Goal: Task Accomplishment & Management: Complete application form

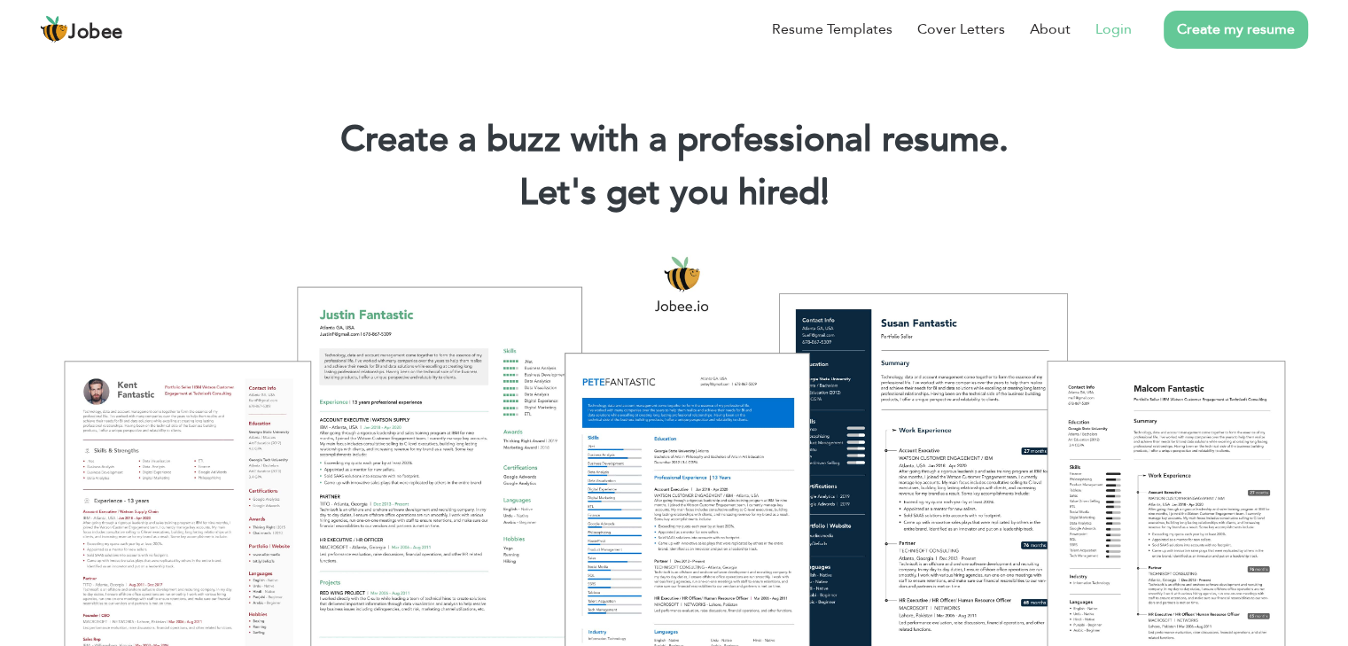
click at [1114, 32] on link "Login" at bounding box center [1114, 29] width 36 height 21
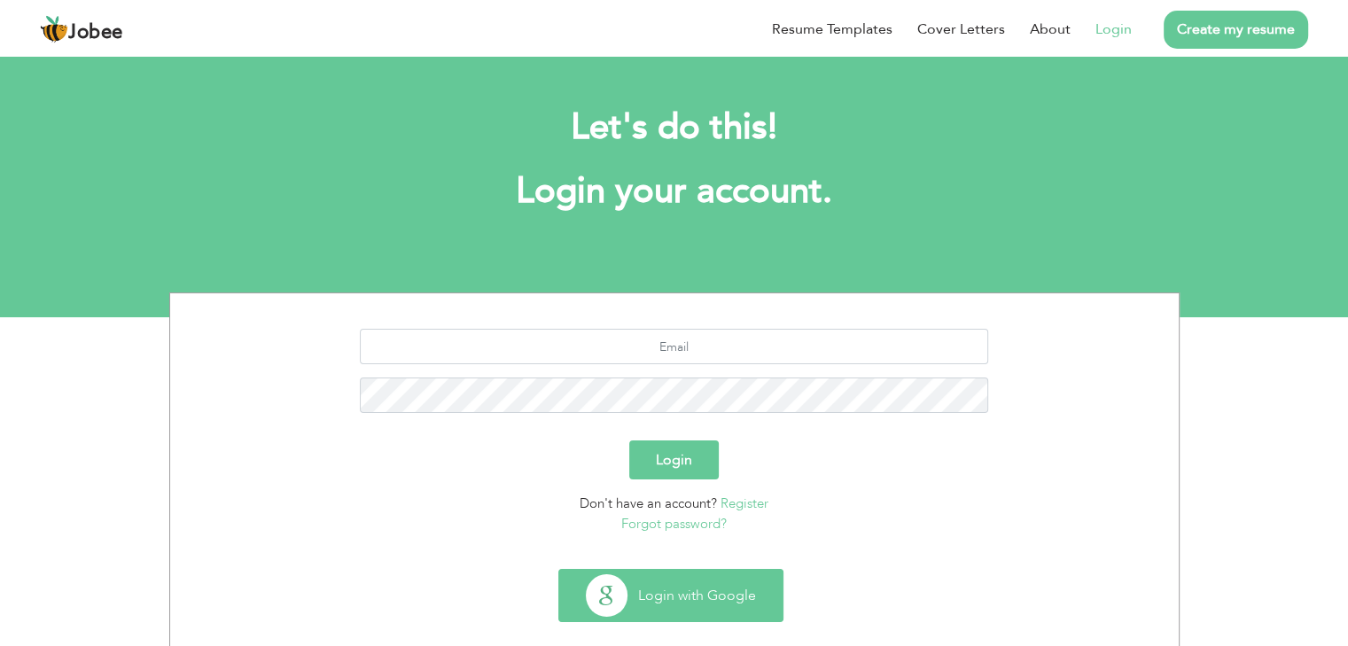
click at [728, 600] on button "Login with Google" at bounding box center [670, 595] width 223 height 51
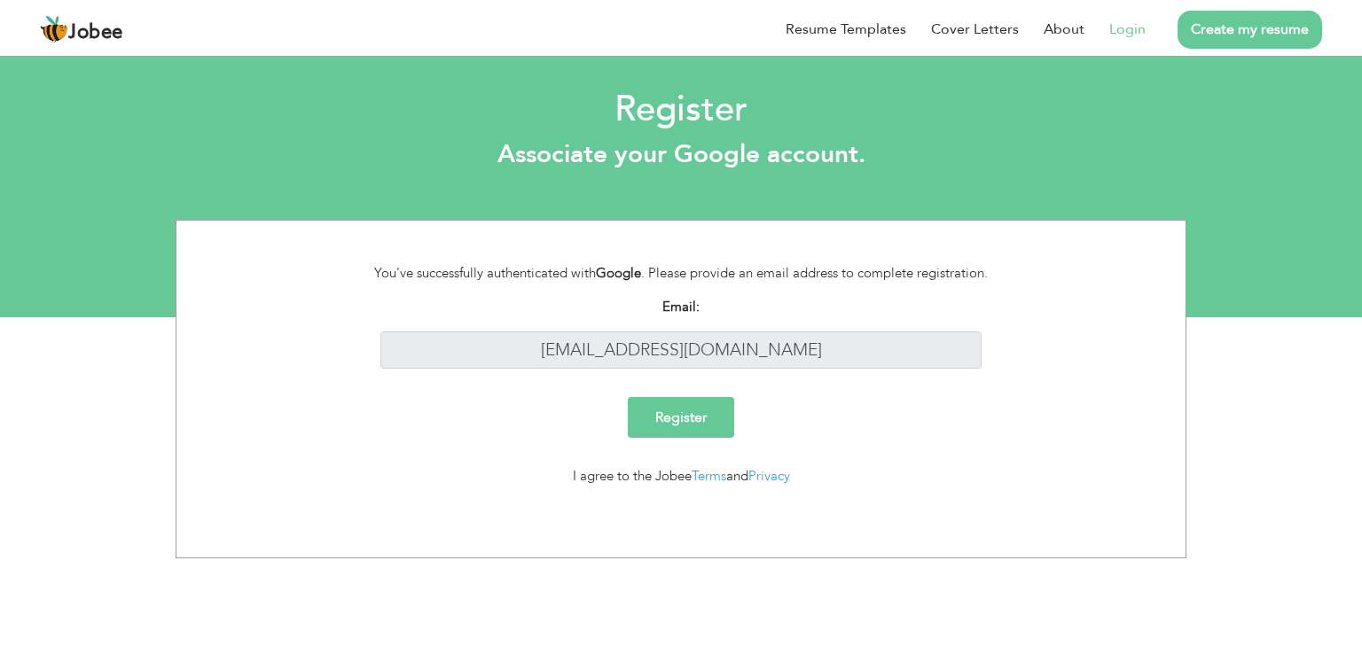
click at [686, 425] on input "Register" at bounding box center [681, 417] width 106 height 41
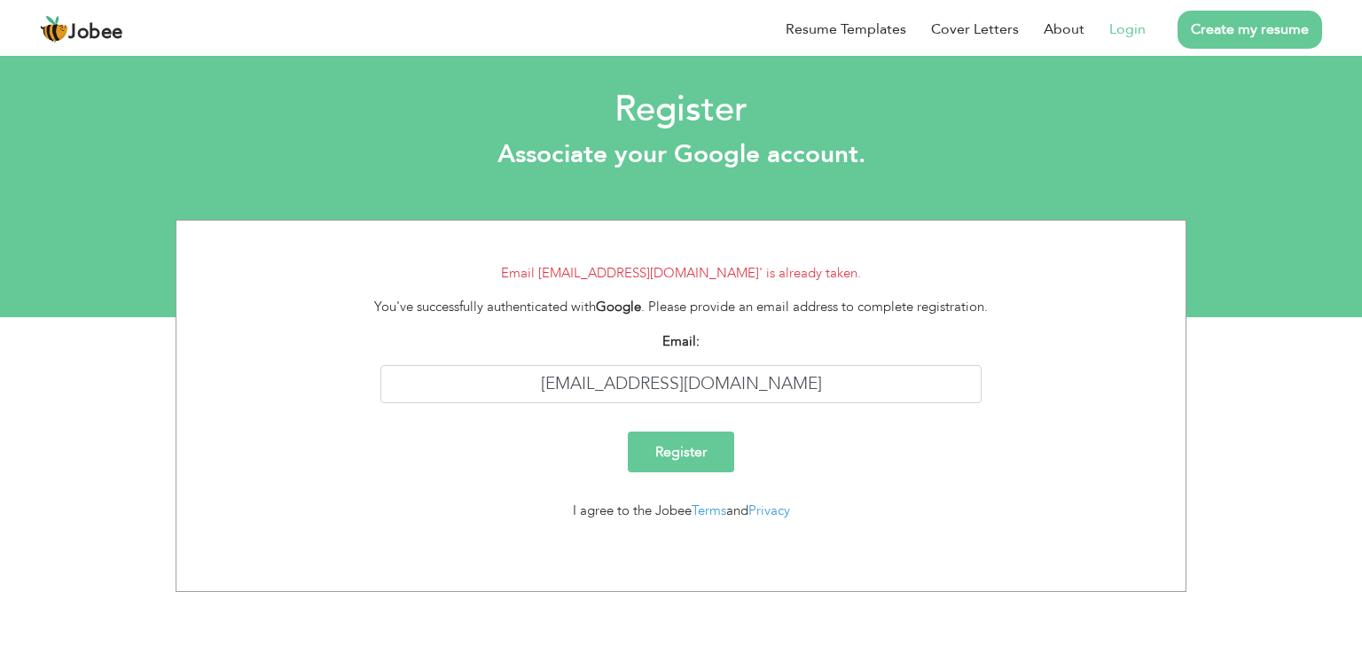
click at [1133, 26] on link "Login" at bounding box center [1127, 29] width 36 height 21
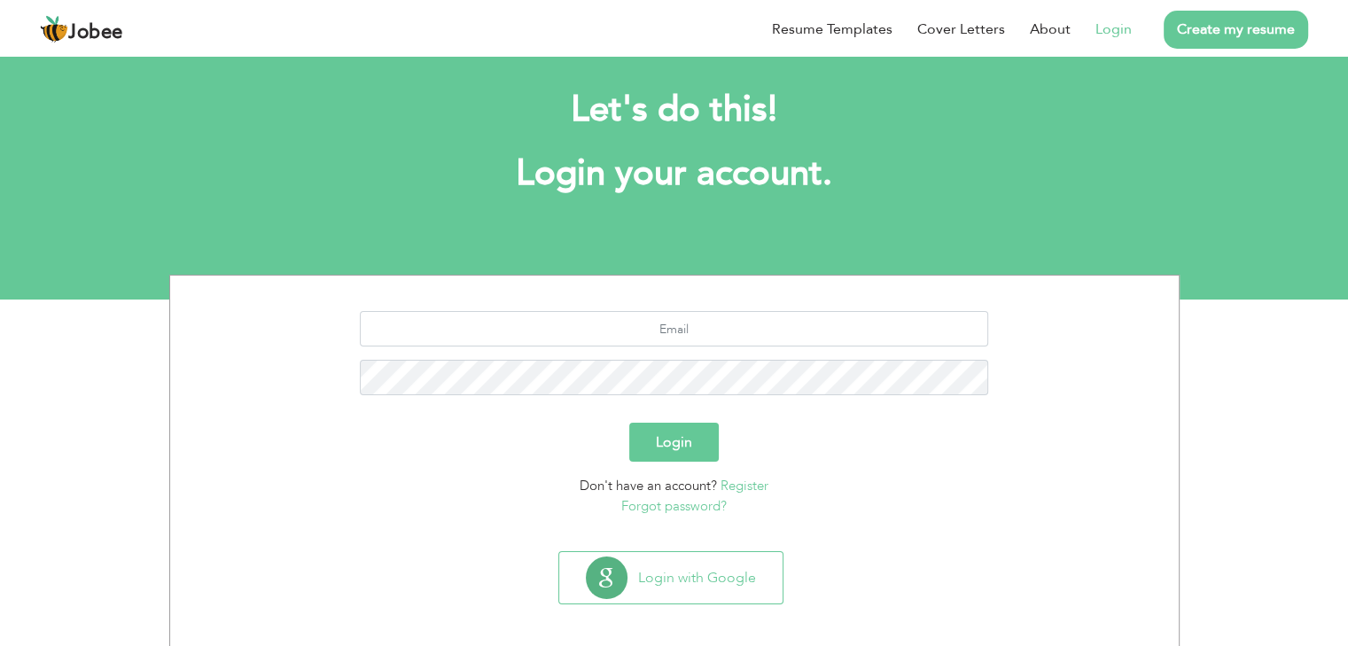
scroll to position [27, 0]
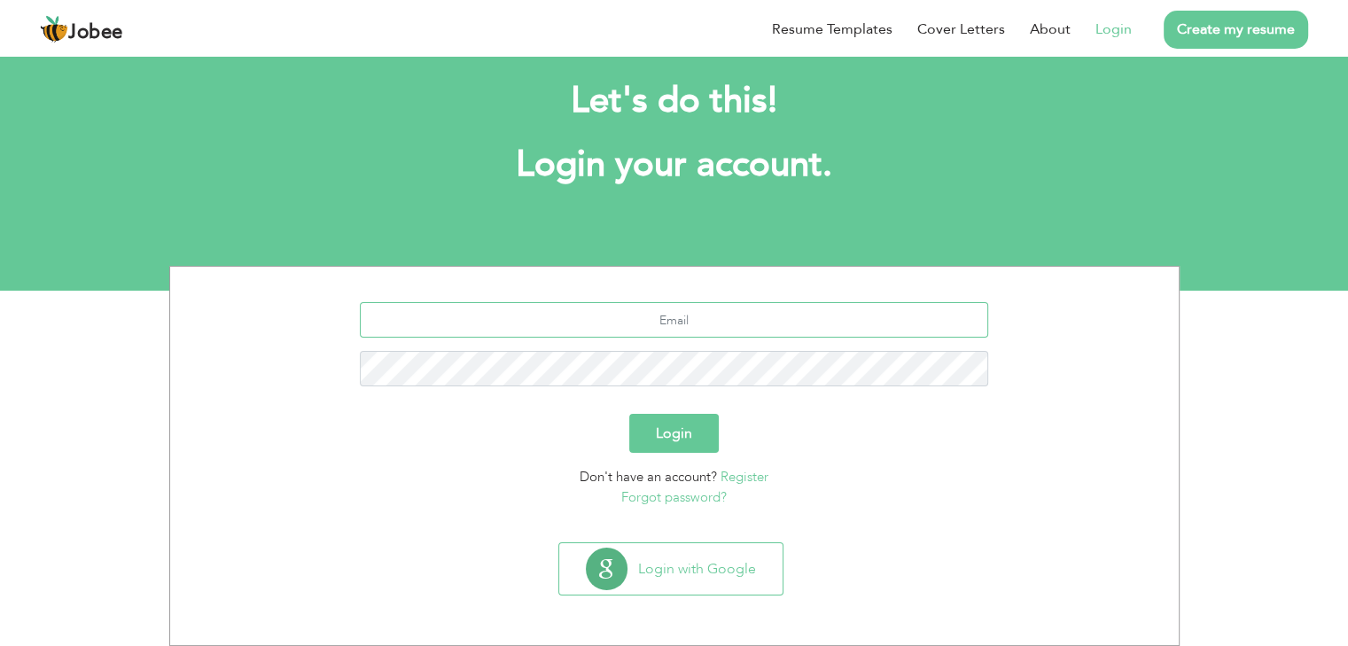
click at [715, 315] on input "text" at bounding box center [674, 319] width 628 height 35
type input "[EMAIL_ADDRESS][DOMAIN_NAME]"
click at [697, 448] on button "Login" at bounding box center [674, 433] width 90 height 39
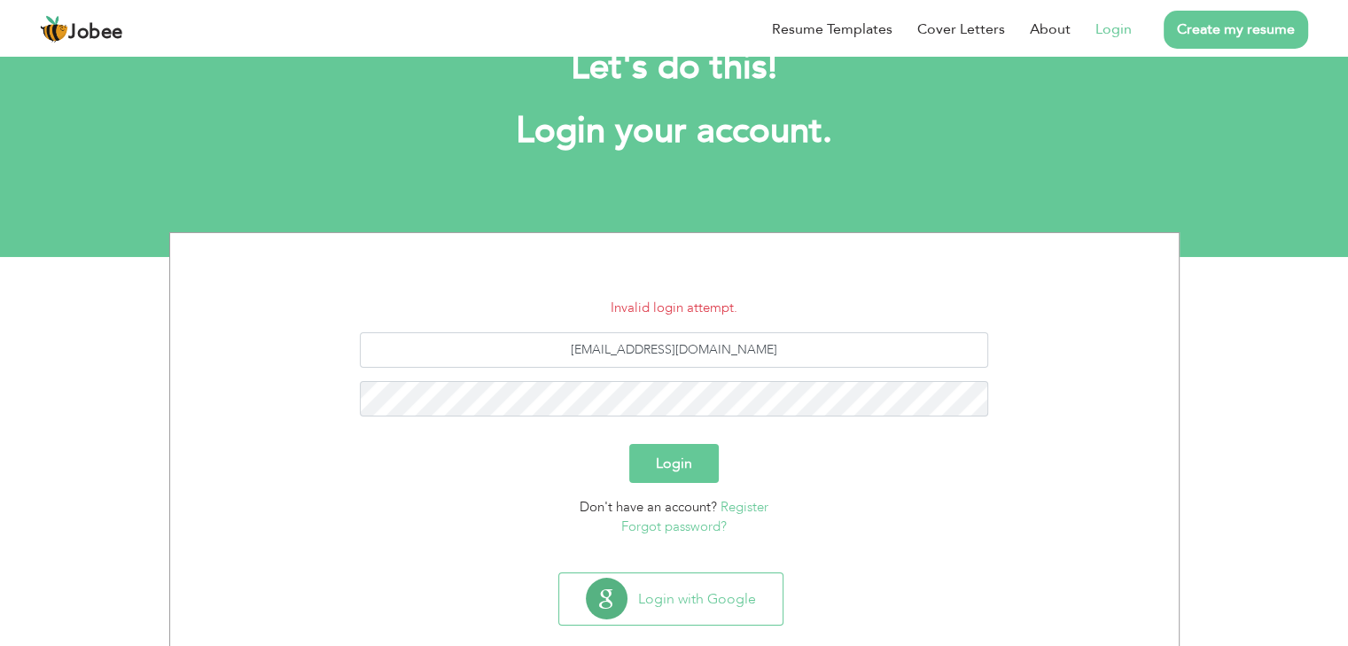
scroll to position [90, 0]
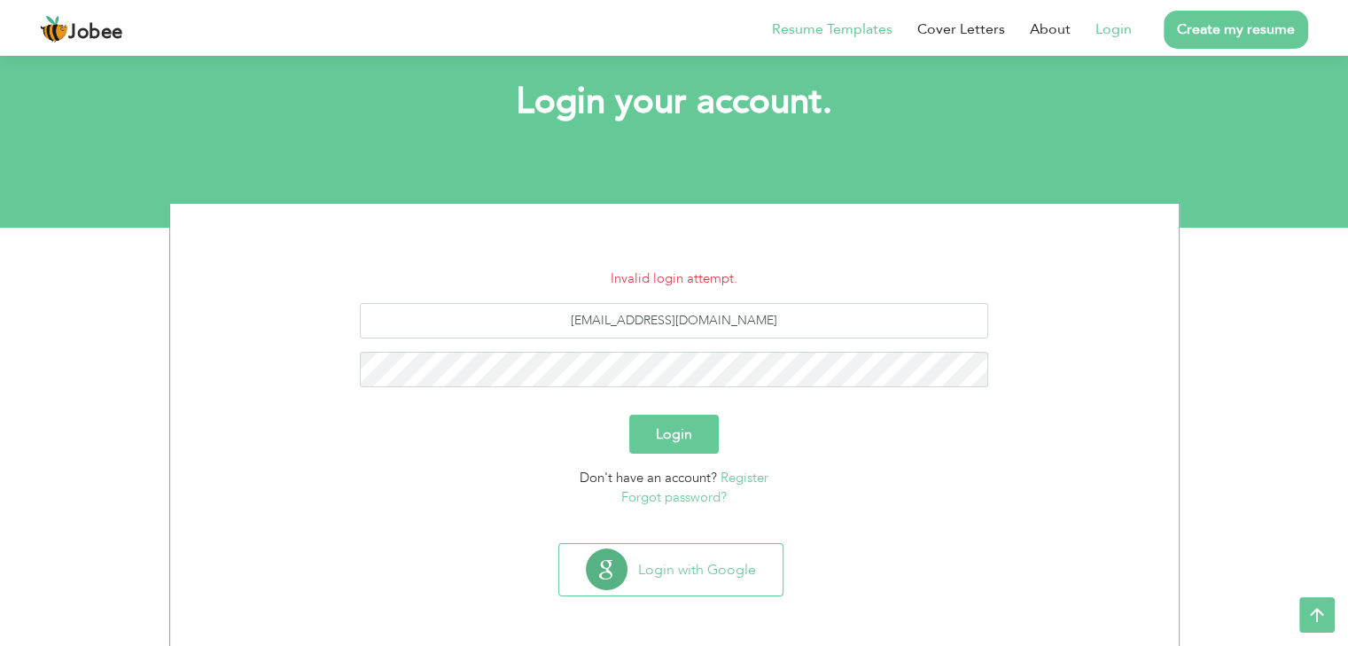
click at [862, 24] on link "Resume Templates" at bounding box center [832, 29] width 121 height 21
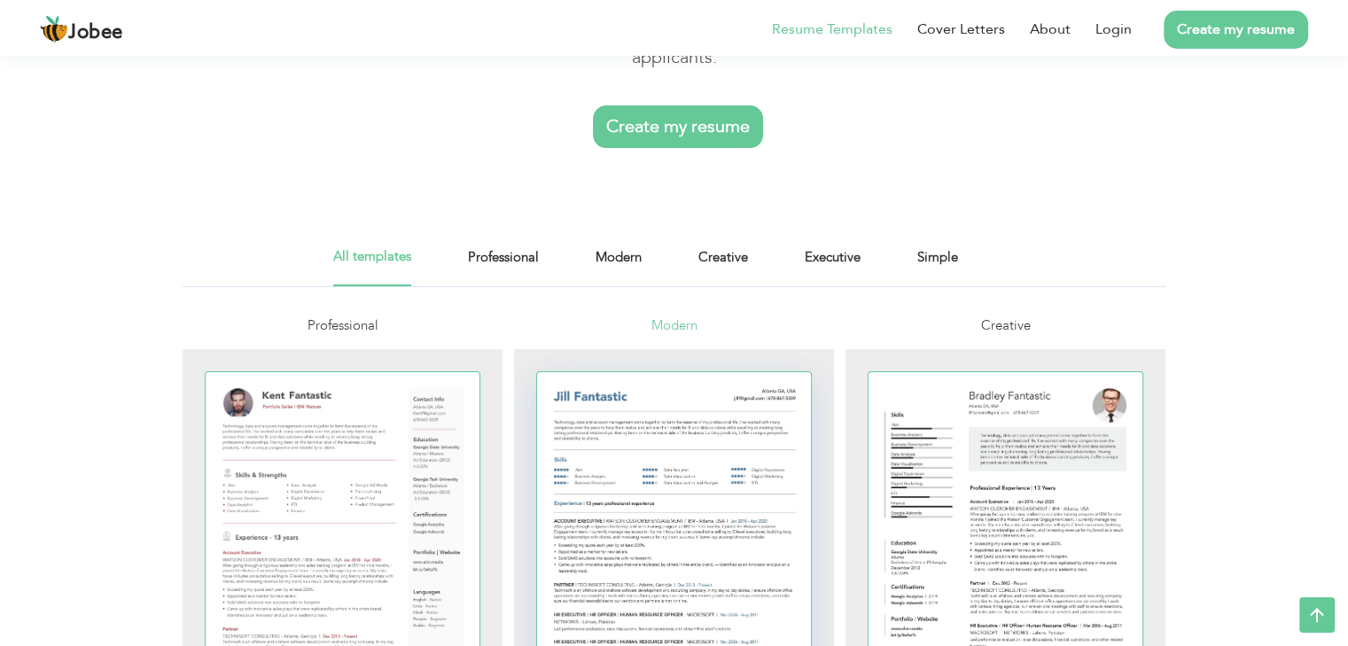
scroll to position [177, 0]
click at [531, 263] on link "Professional" at bounding box center [503, 268] width 71 height 40
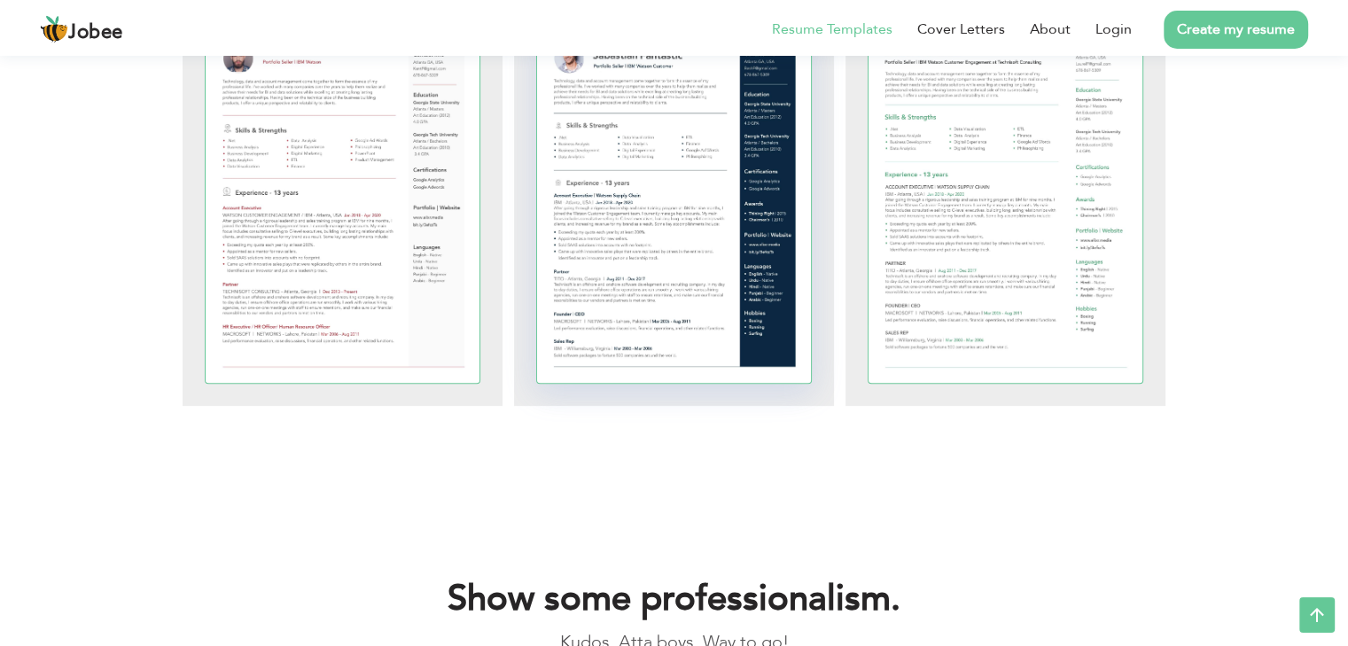
scroll to position [798, 0]
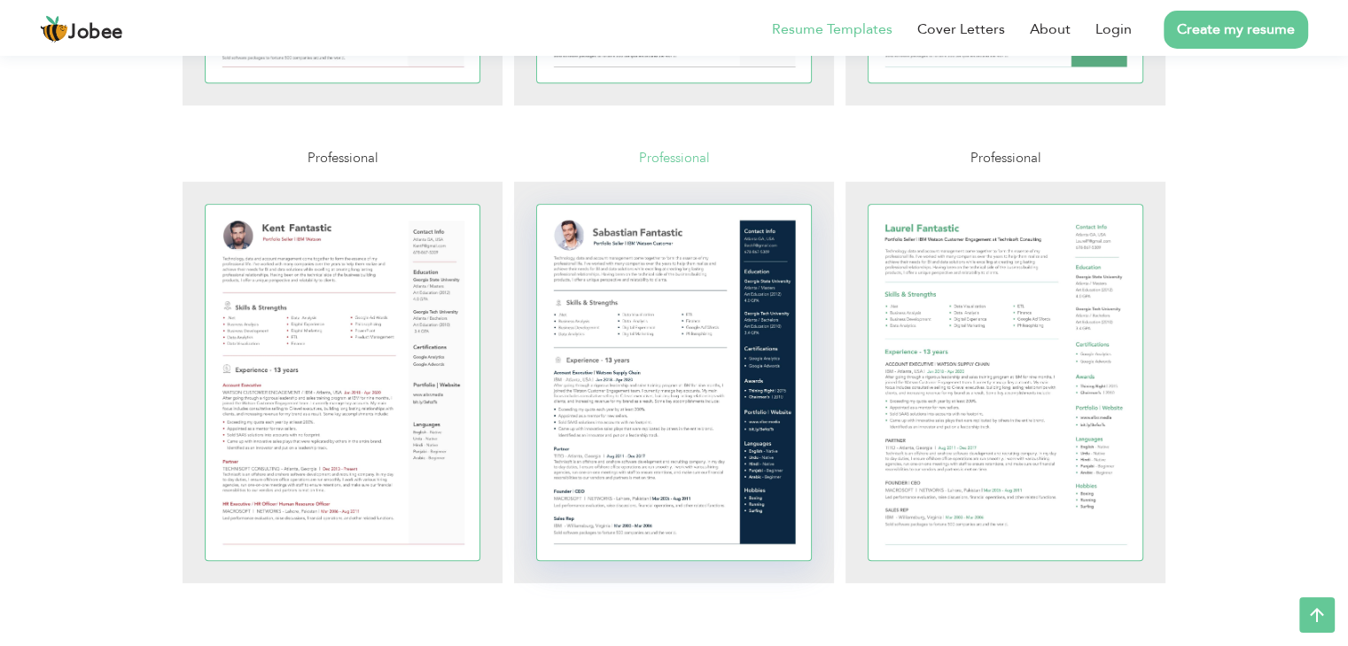
click at [691, 408] on div at bounding box center [674, 382] width 275 height 355
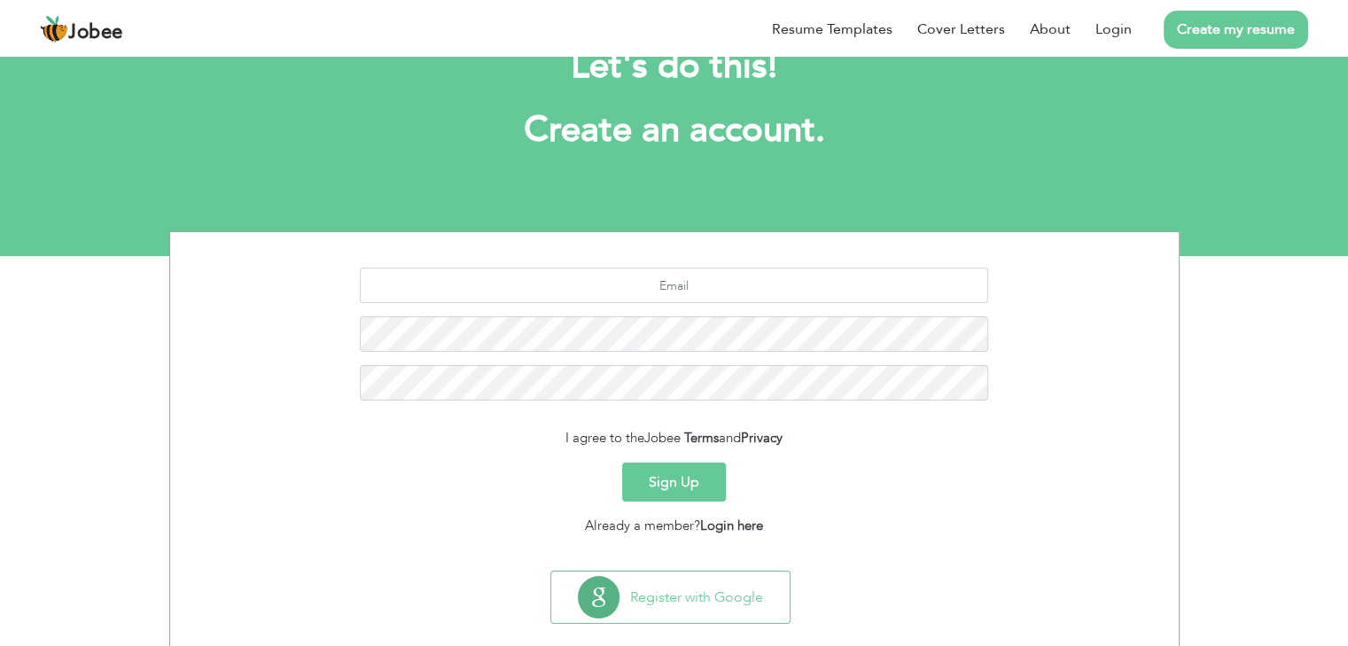
scroll to position [89, 0]
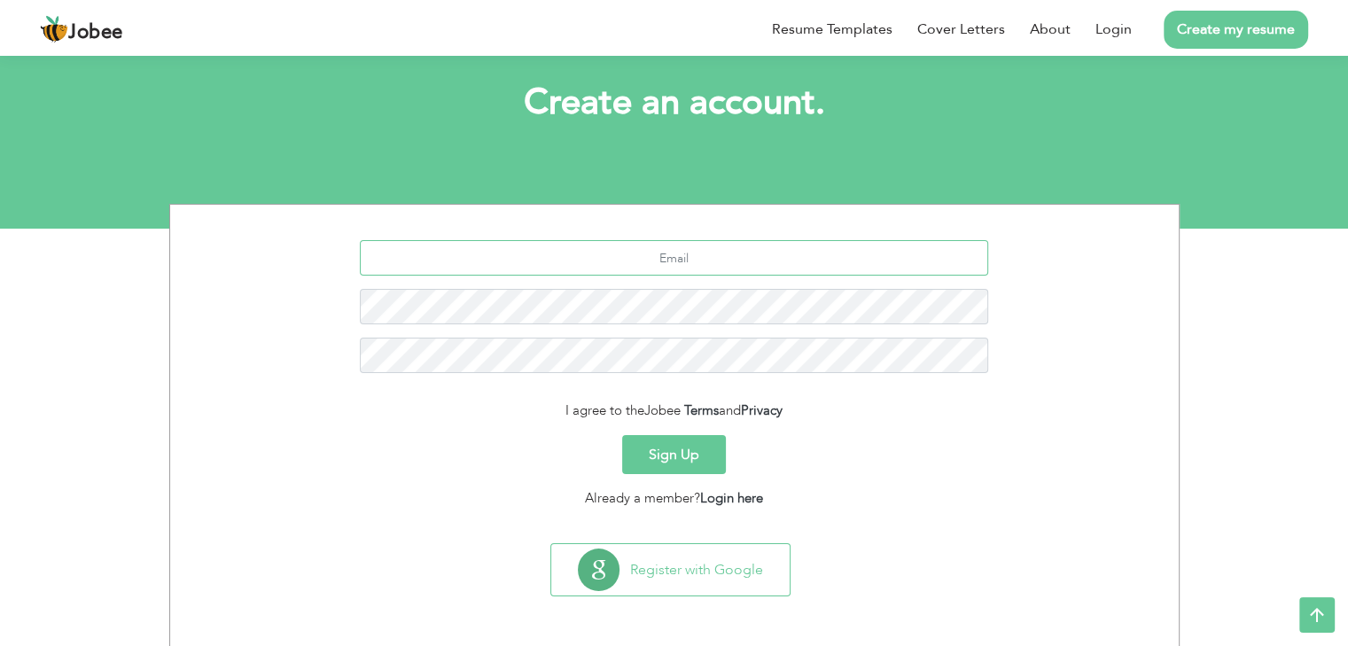
click at [702, 256] on input "text" at bounding box center [674, 257] width 628 height 35
click at [1102, 28] on link "Login" at bounding box center [1114, 29] width 36 height 21
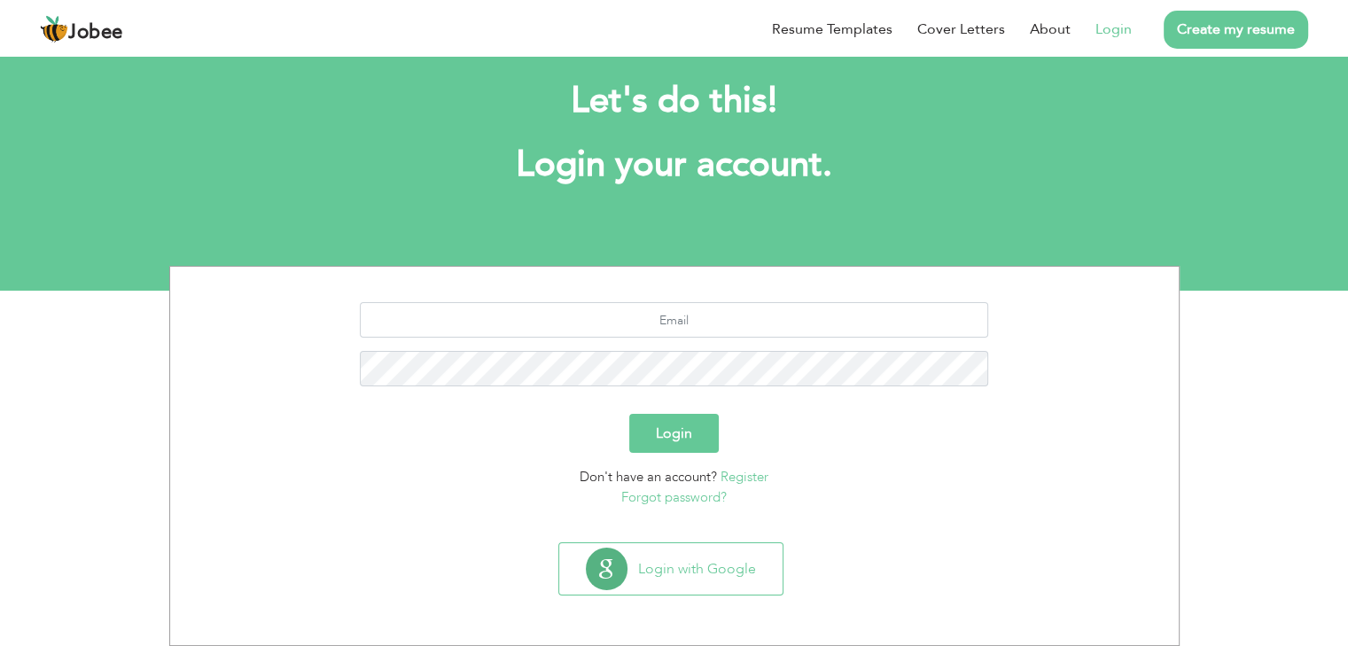
scroll to position [27, 0]
click at [708, 327] on input "text" at bounding box center [674, 319] width 628 height 35
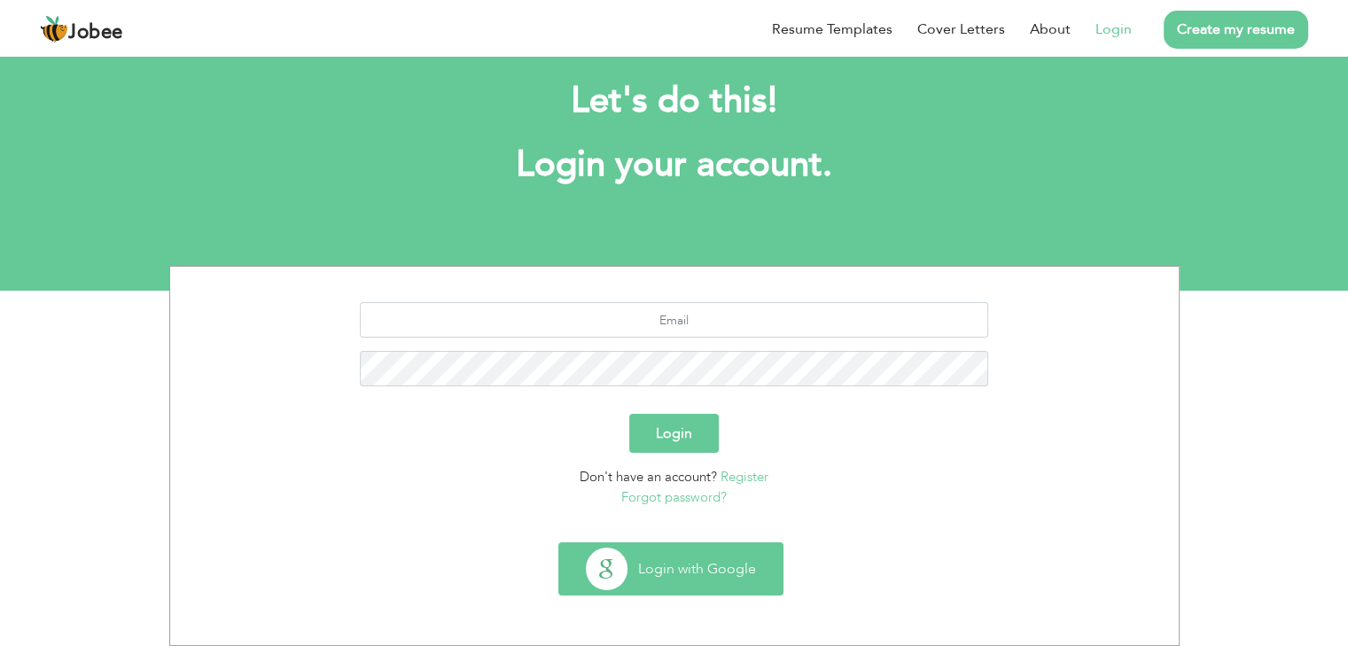
click at [709, 569] on button "Login with Google" at bounding box center [670, 568] width 223 height 51
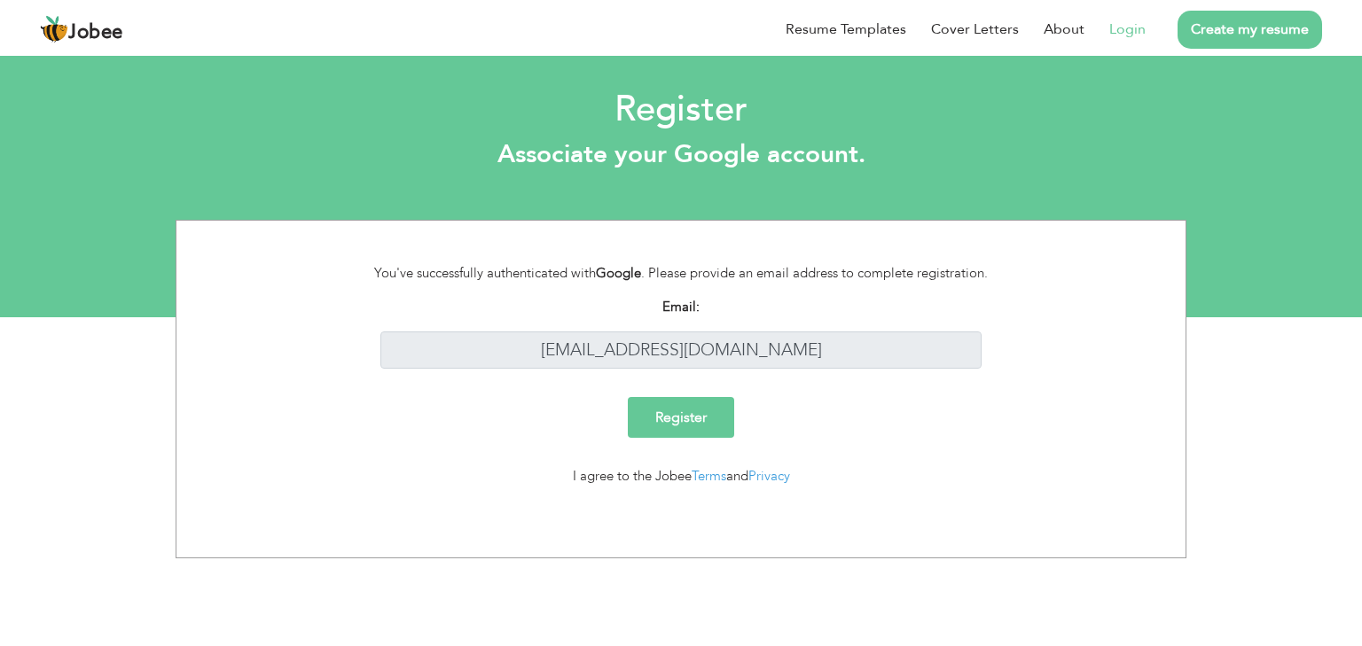
click at [685, 418] on input "Register" at bounding box center [681, 417] width 106 height 41
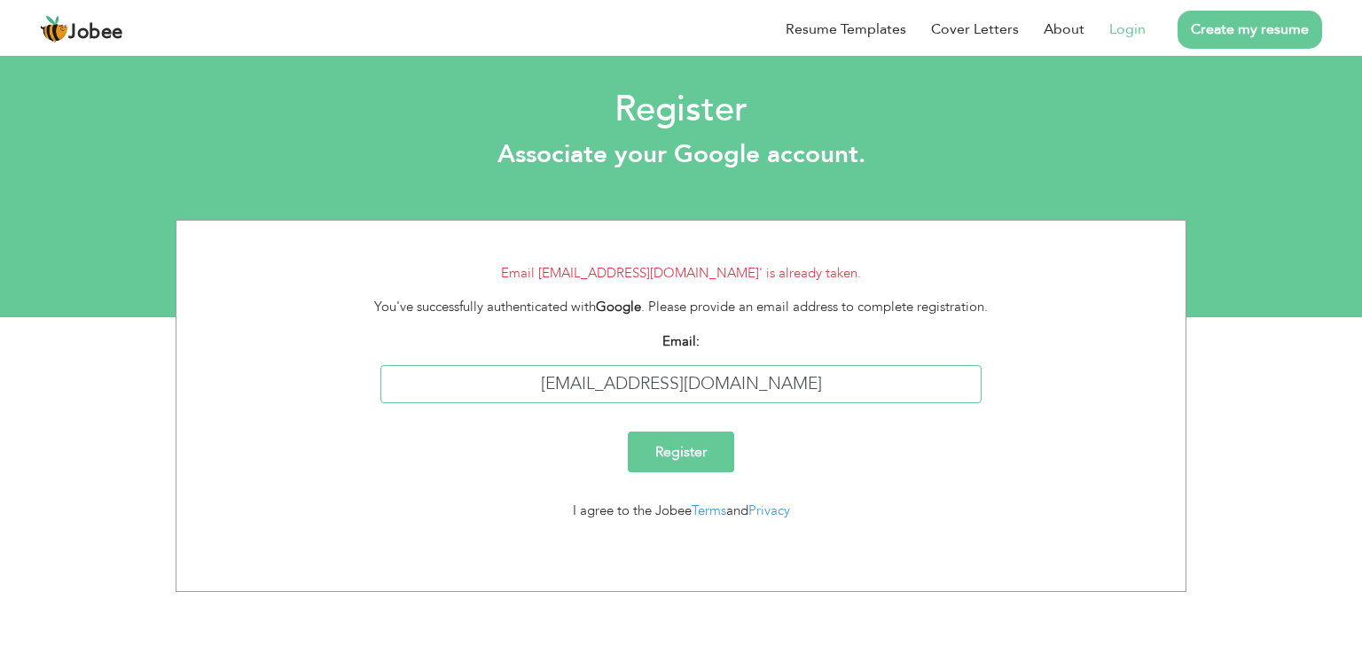
click at [686, 384] on input "ranamazhar74@gmail.com" at bounding box center [681, 384] width 602 height 38
type input "mazharana471@gmail.com"
click at [700, 448] on input "Register" at bounding box center [681, 452] width 106 height 41
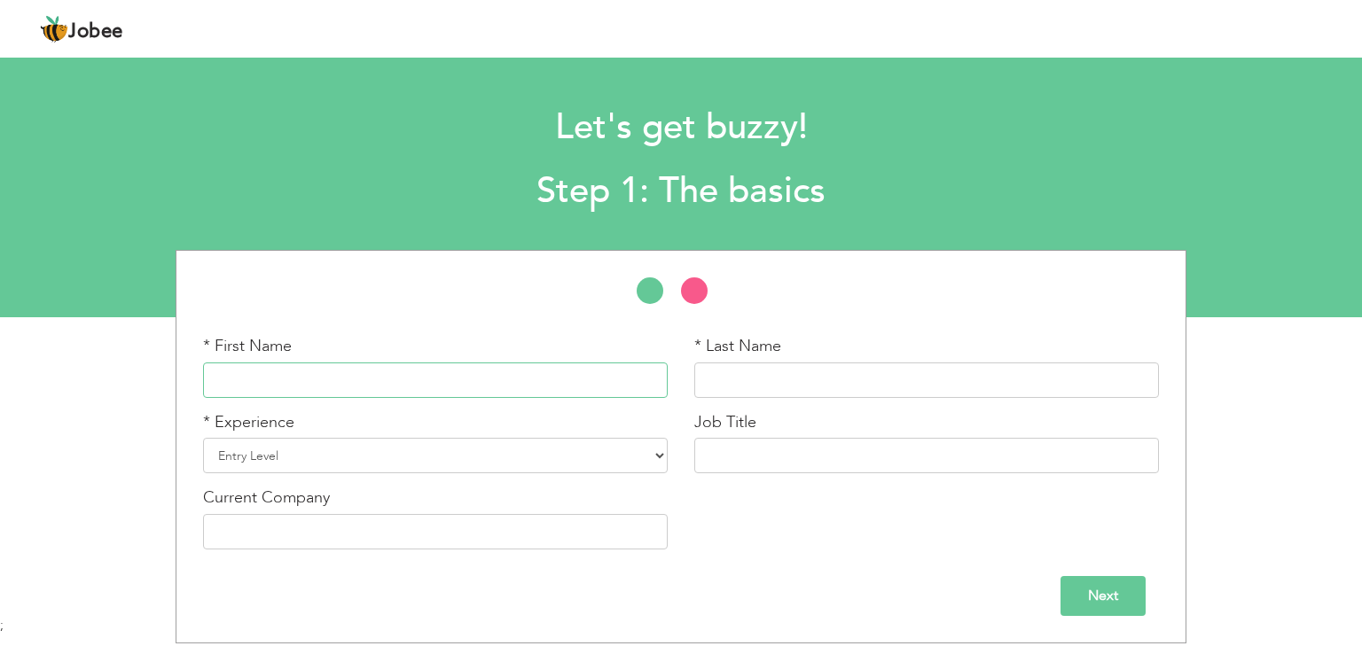
click at [491, 382] on input "text" at bounding box center [435, 380] width 465 height 35
type input "Mazhar"
click at [793, 375] on input "text" at bounding box center [926, 380] width 465 height 35
type input "Siddque"
click at [310, 457] on select "Entry Level Less than 1 Year 1 Year 2 Years 3 Years 4 Years 5 Years 6 Years 7 Y…" at bounding box center [435, 455] width 465 height 35
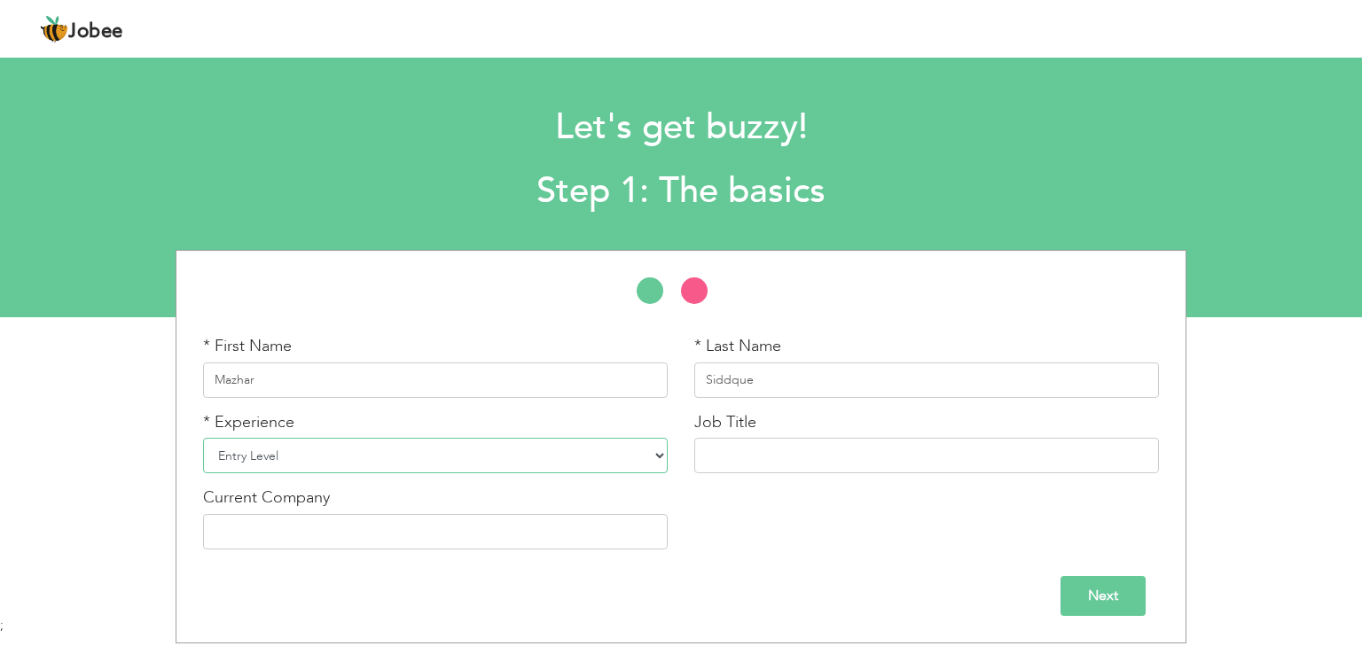
select select "7"
click at [203, 438] on select "Entry Level Less than 1 Year 1 Year 2 Years 3 Years 4 Years 5 Years 6 Years 7 Y…" at bounding box center [435, 455] width 465 height 35
click at [839, 456] on input "text" at bounding box center [926, 455] width 465 height 35
type input "Front end Developer"
click at [636, 541] on input "text" at bounding box center [435, 531] width 465 height 35
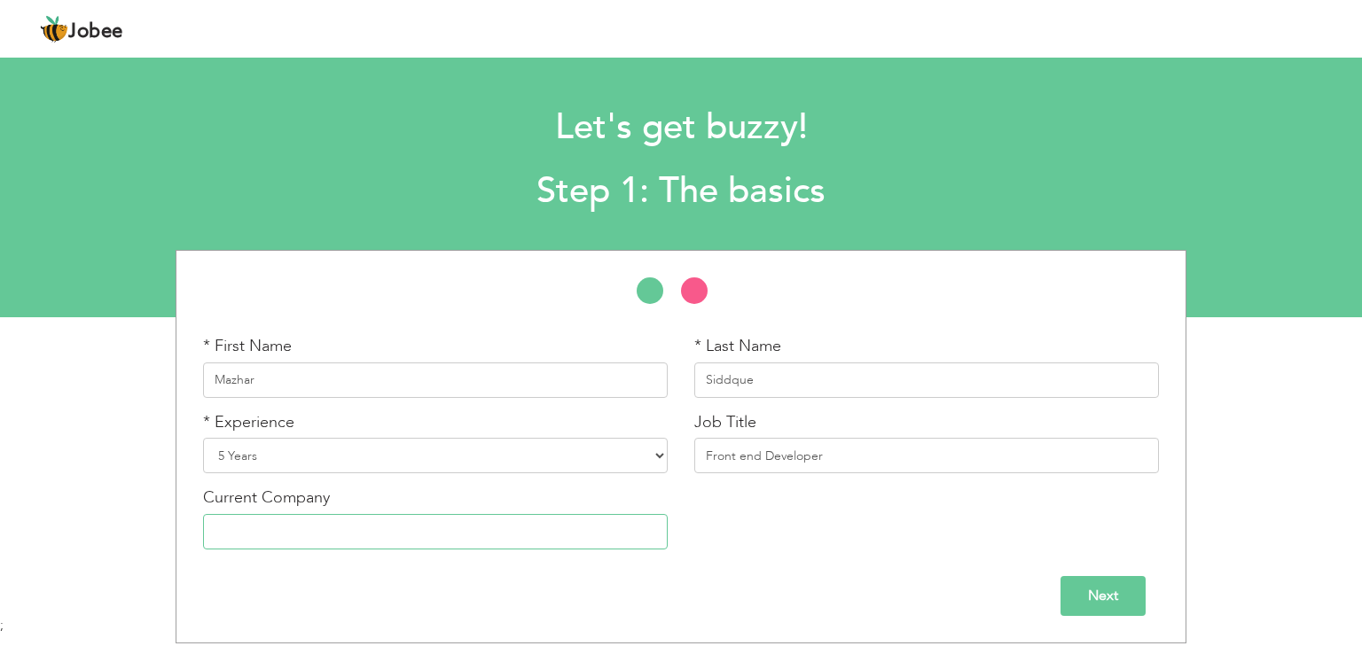
click at [468, 535] on input "text" at bounding box center [435, 531] width 465 height 35
paste input "magnatecsystem"
type input "magnatecsystems"
click at [1123, 597] on input "Next" at bounding box center [1102, 596] width 85 height 40
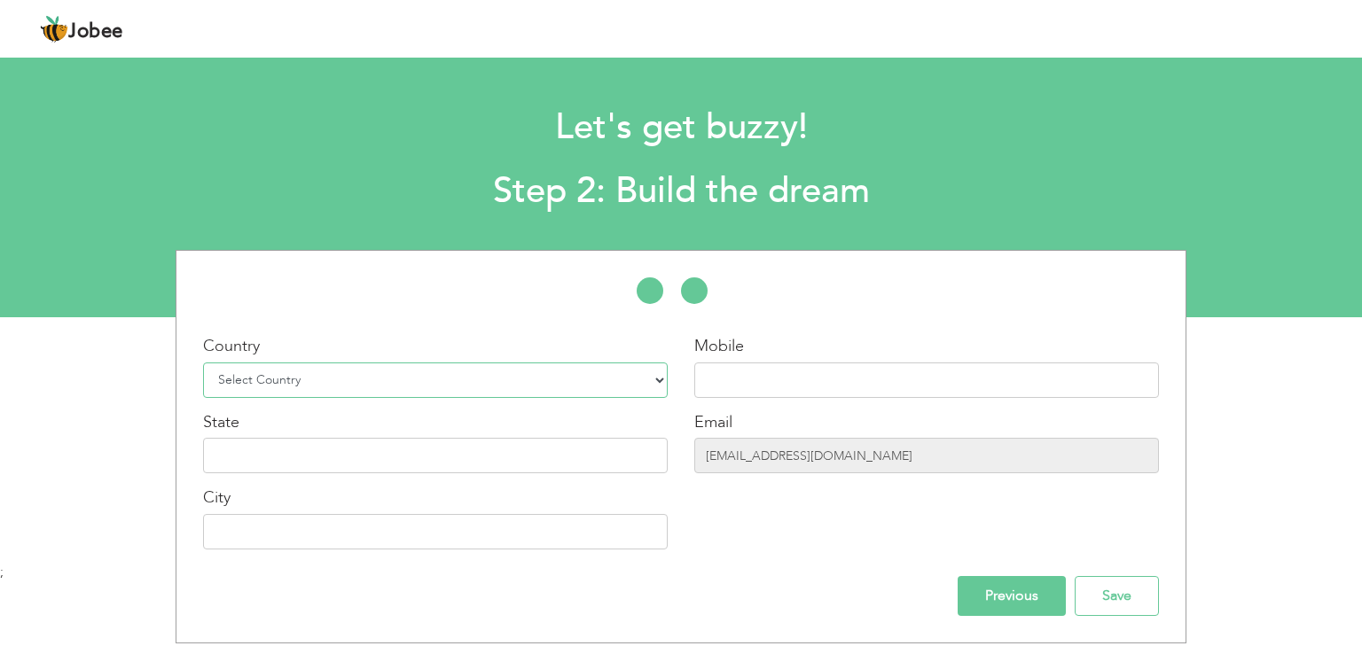
click at [438, 379] on select "Select Country Afghanistan Albania Algeria American Samoa Andorra Angola Anguil…" at bounding box center [435, 380] width 465 height 35
select select "166"
click at [203, 363] on select "Select Country Afghanistan Albania Algeria American Samoa Andorra Angola Anguil…" at bounding box center [435, 380] width 465 height 35
click at [837, 376] on input "text" at bounding box center [926, 380] width 465 height 35
type input "03424400547"
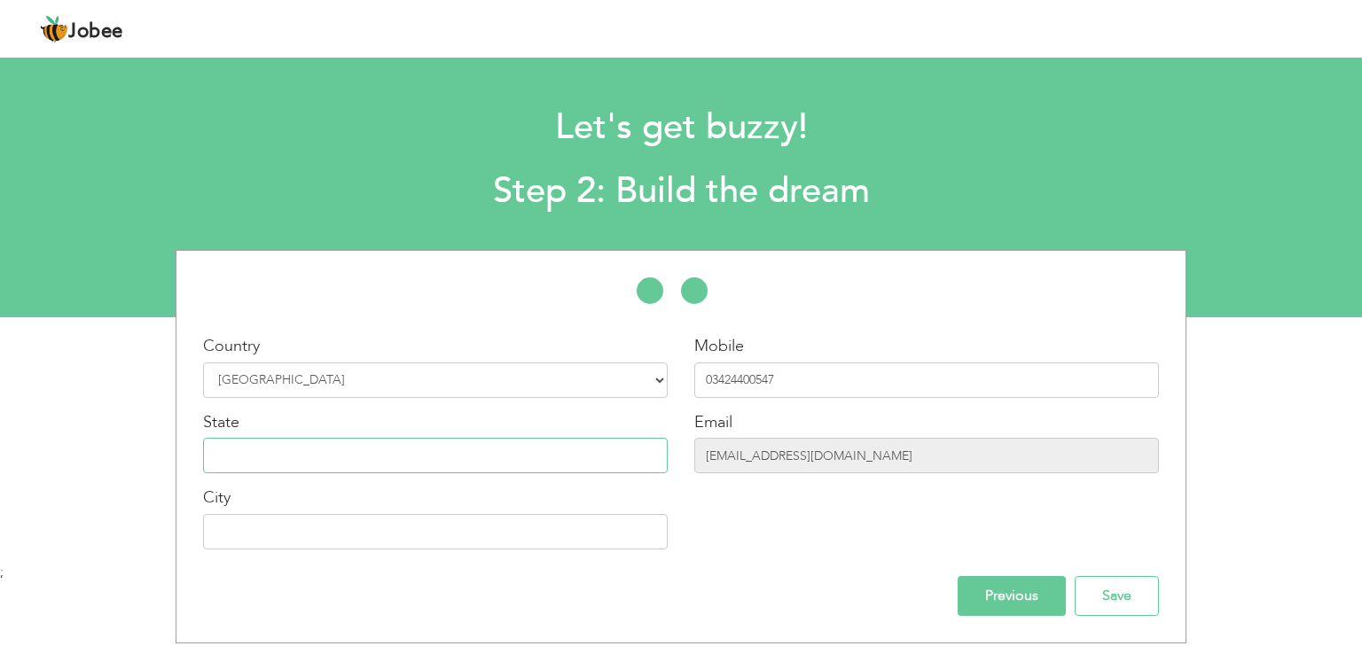
click at [294, 458] on input "text" at bounding box center [435, 455] width 465 height 35
type input "[GEOGRAPHIC_DATA]"
click at [355, 535] on input "text" at bounding box center [435, 531] width 465 height 35
type input "[GEOGRAPHIC_DATA]"
click at [1135, 595] on input "Save" at bounding box center [1116, 596] width 84 height 40
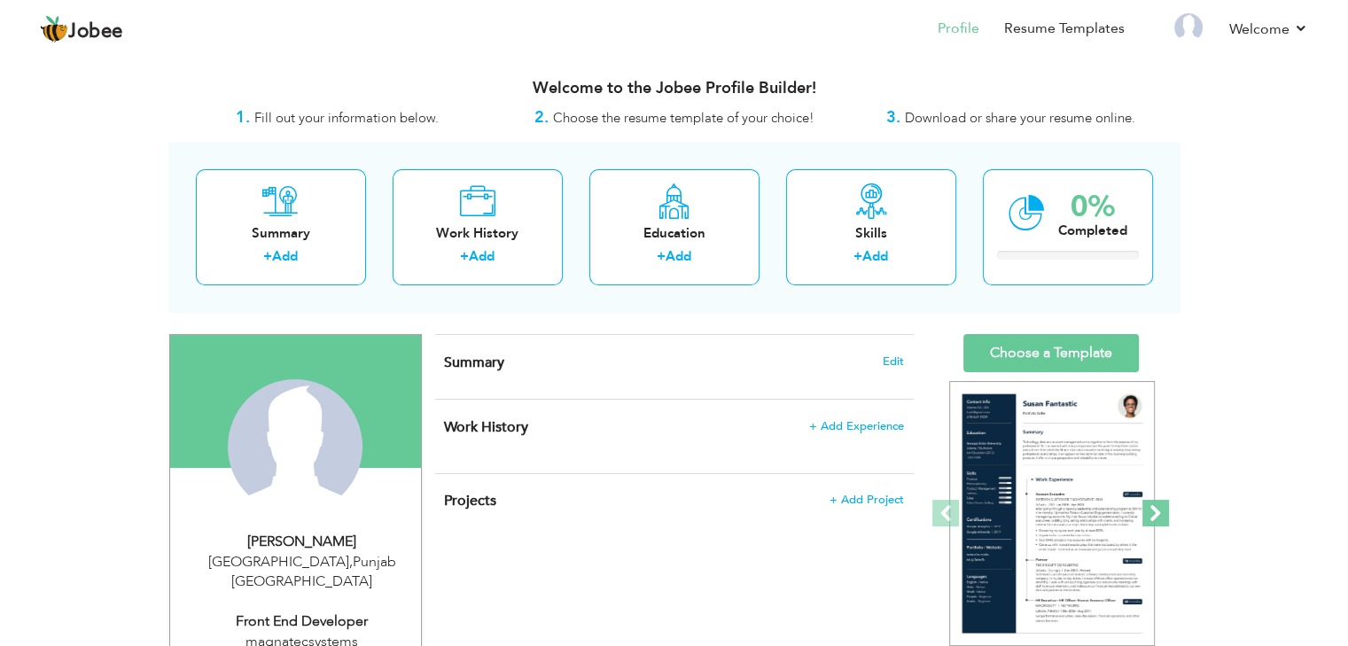
click at [1158, 513] on span at bounding box center [1156, 513] width 27 height 27
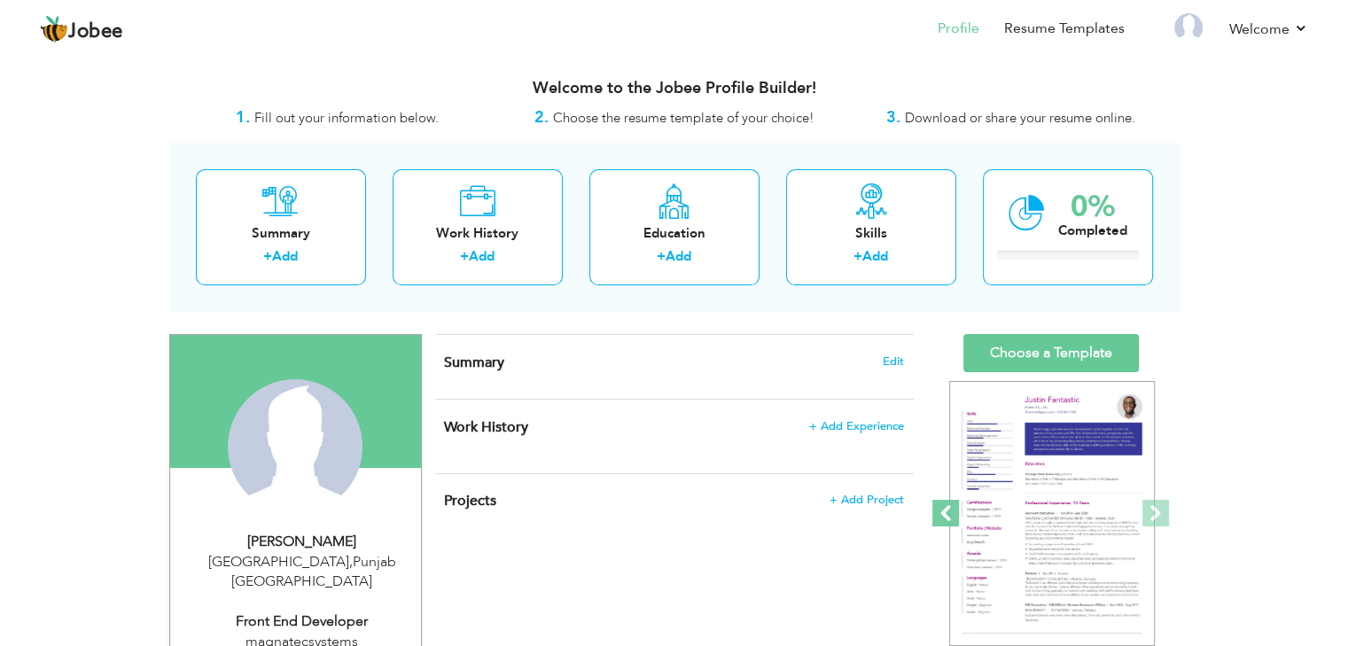
click at [945, 518] on span at bounding box center [946, 513] width 27 height 27
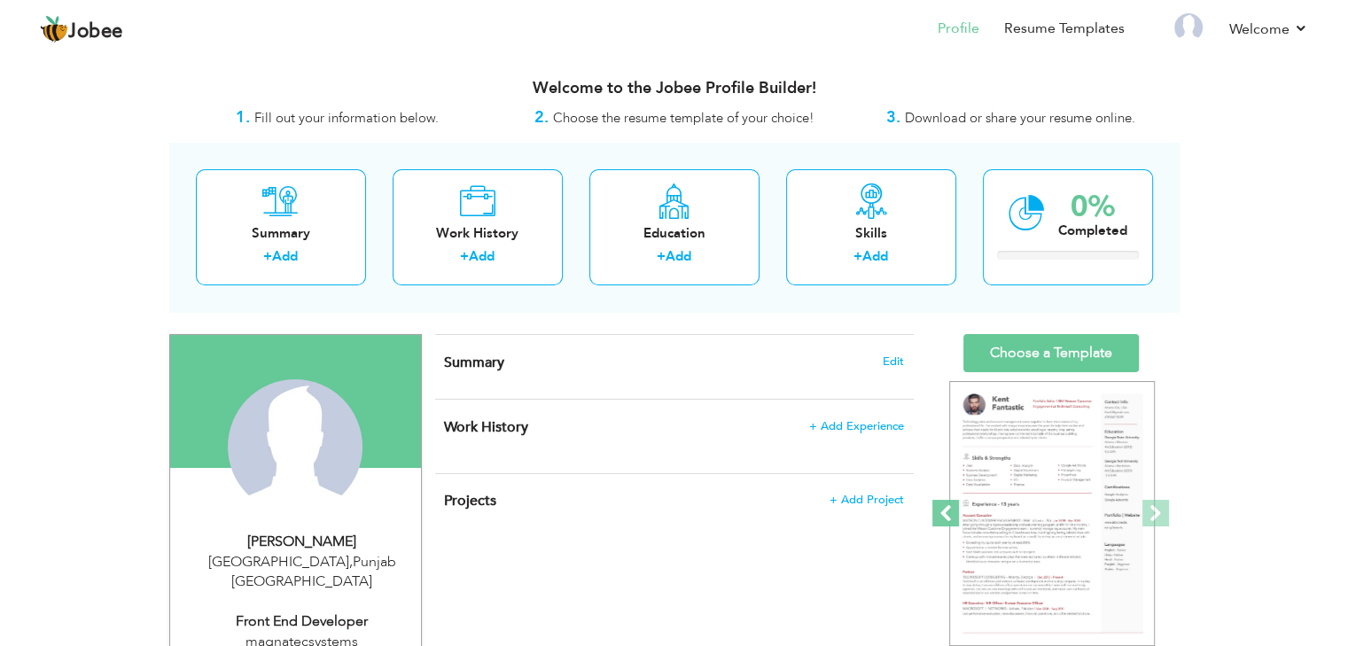
click at [945, 518] on span at bounding box center [946, 513] width 27 height 27
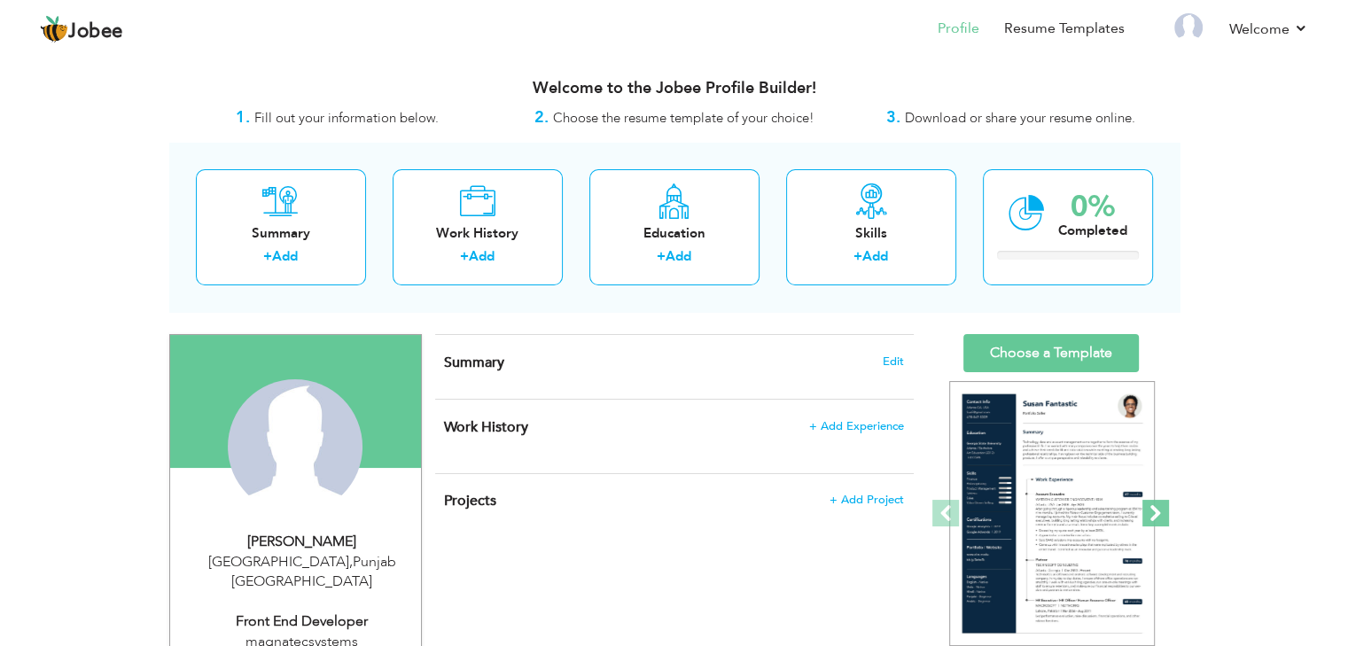
click at [1163, 513] on span at bounding box center [1156, 513] width 27 height 27
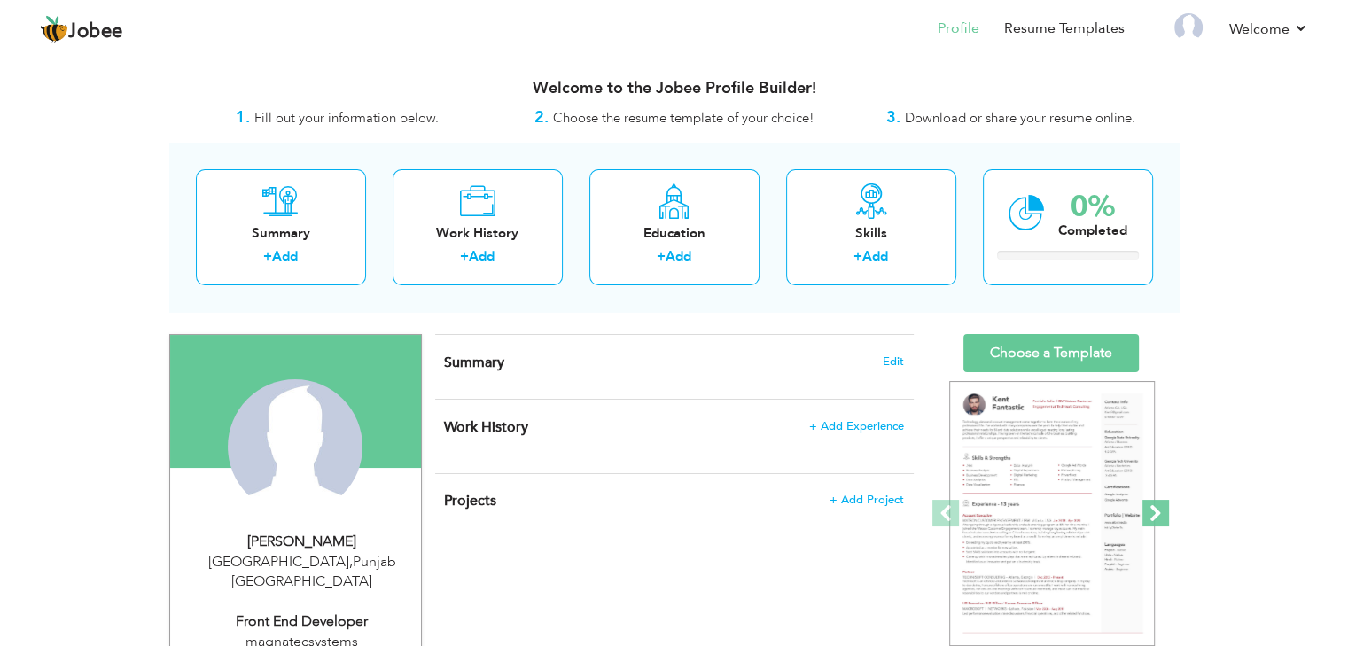
click at [1163, 513] on span at bounding box center [1156, 513] width 27 height 27
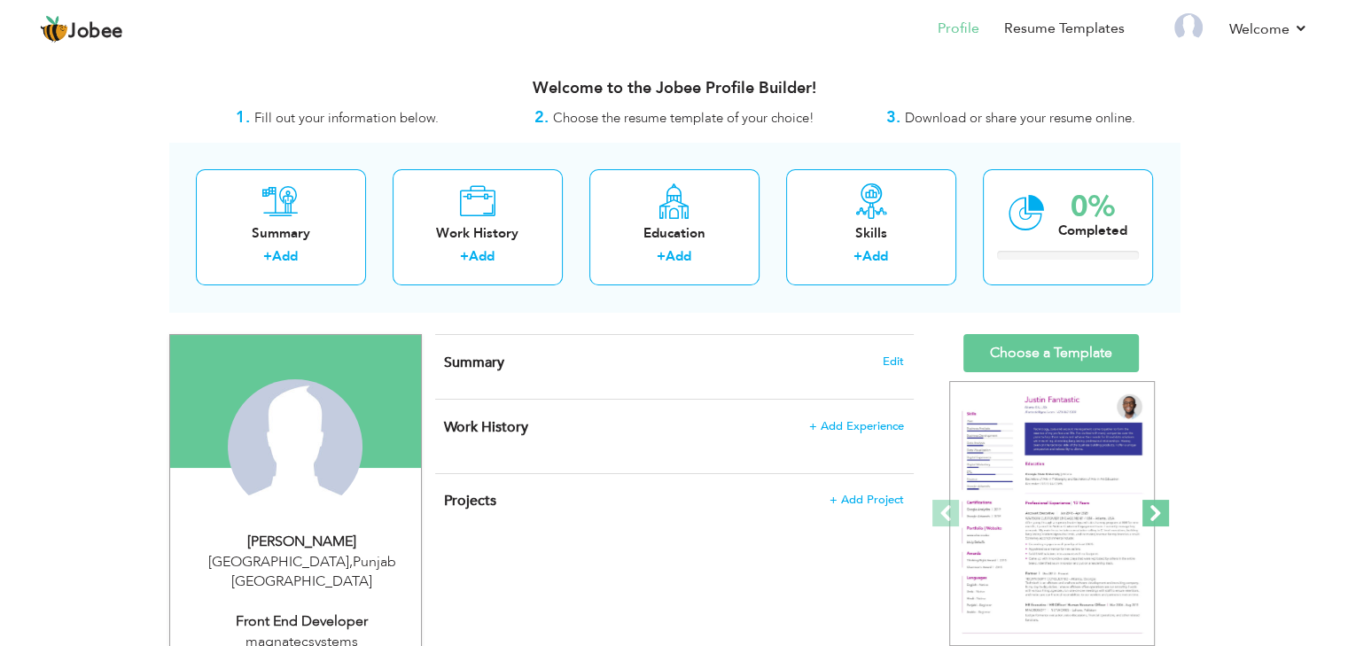
click at [1163, 513] on span at bounding box center [1156, 513] width 27 height 27
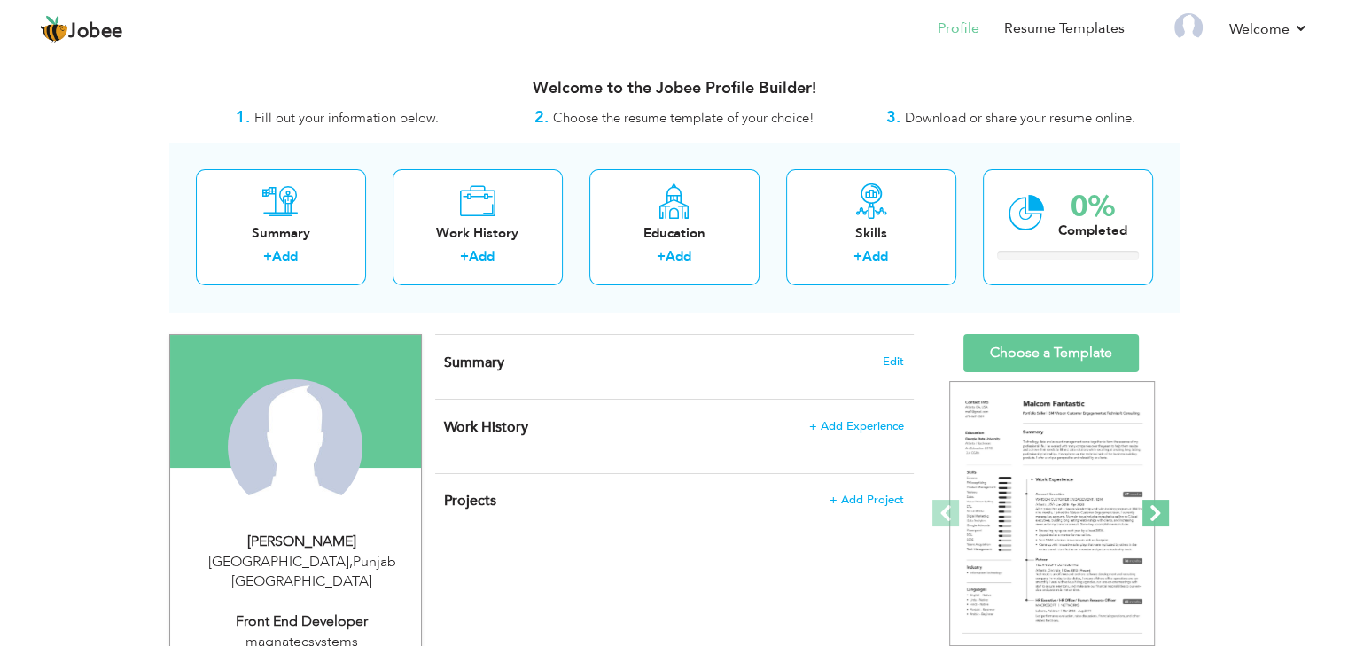
click at [1163, 513] on span at bounding box center [1156, 513] width 27 height 27
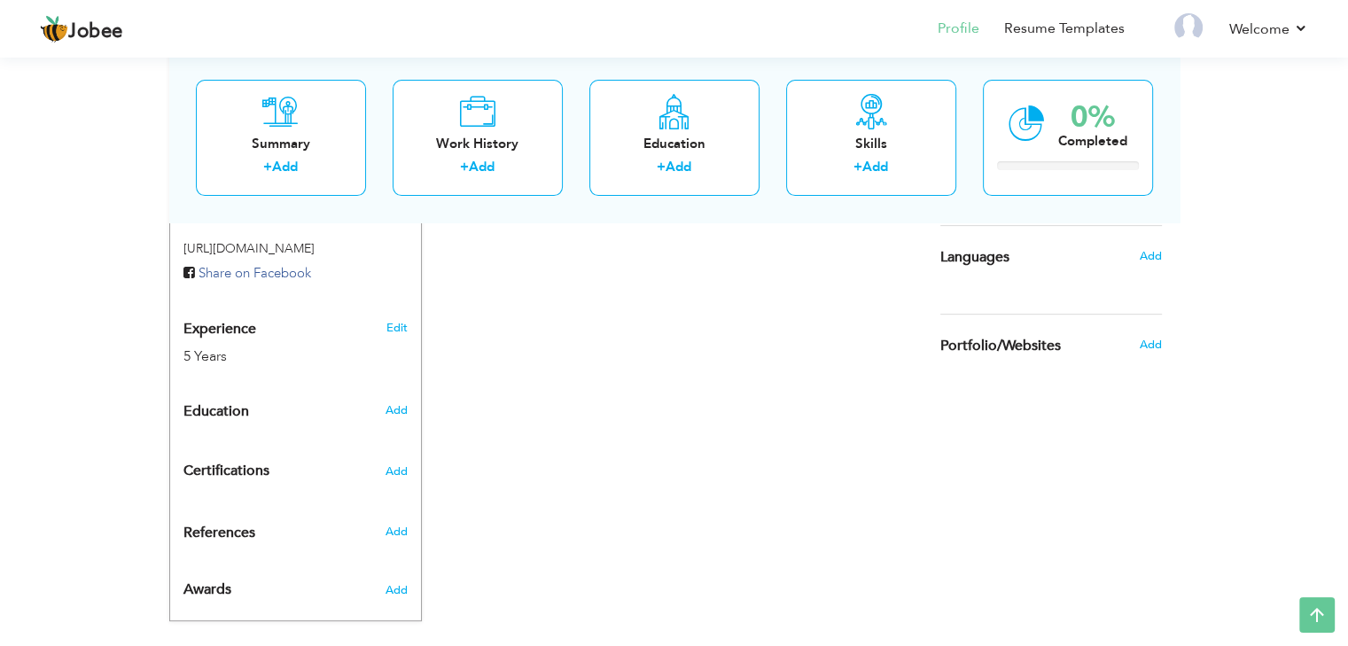
scroll to position [161, 0]
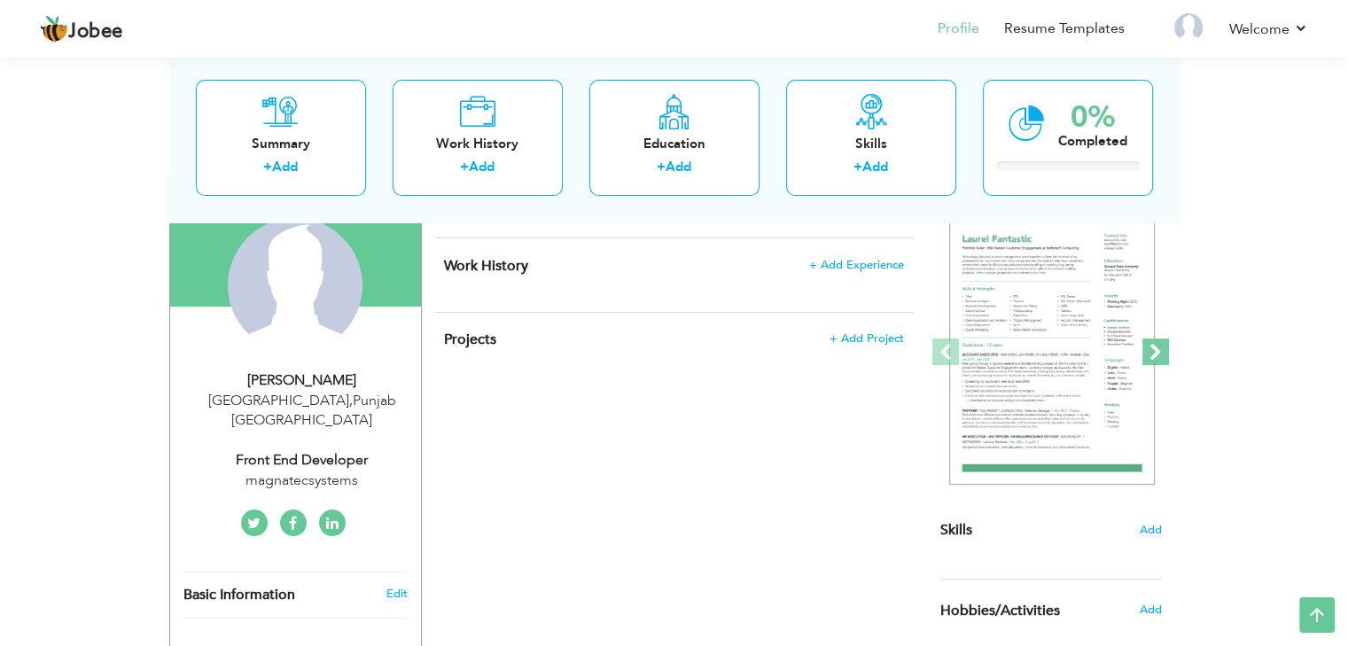
click at [1153, 345] on span at bounding box center [1156, 352] width 27 height 27
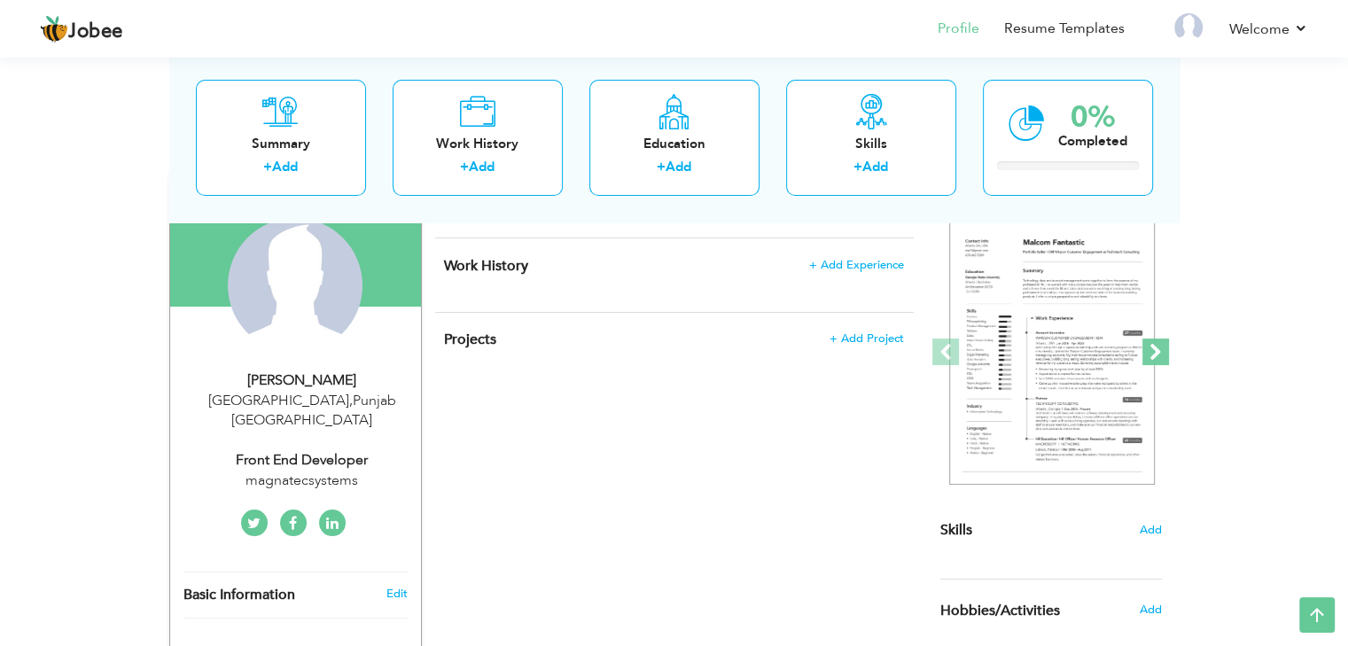
click at [1153, 347] on span at bounding box center [1156, 352] width 27 height 27
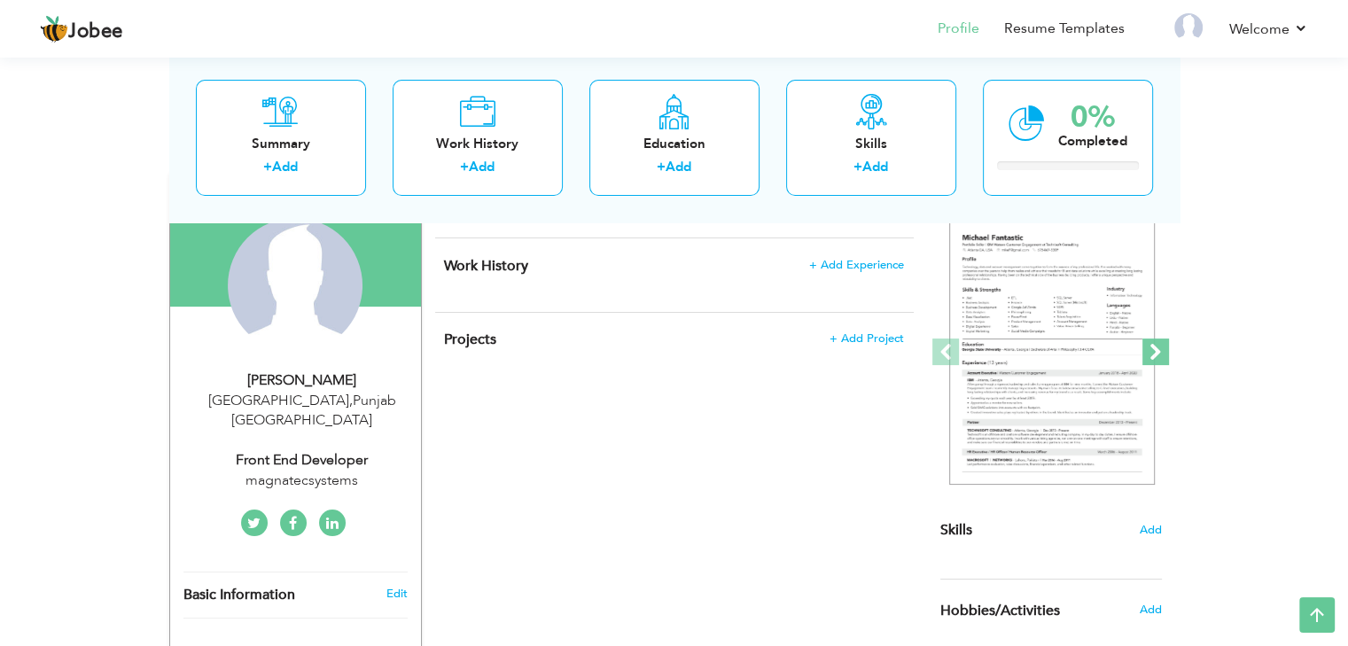
click at [1153, 347] on span at bounding box center [1156, 352] width 27 height 27
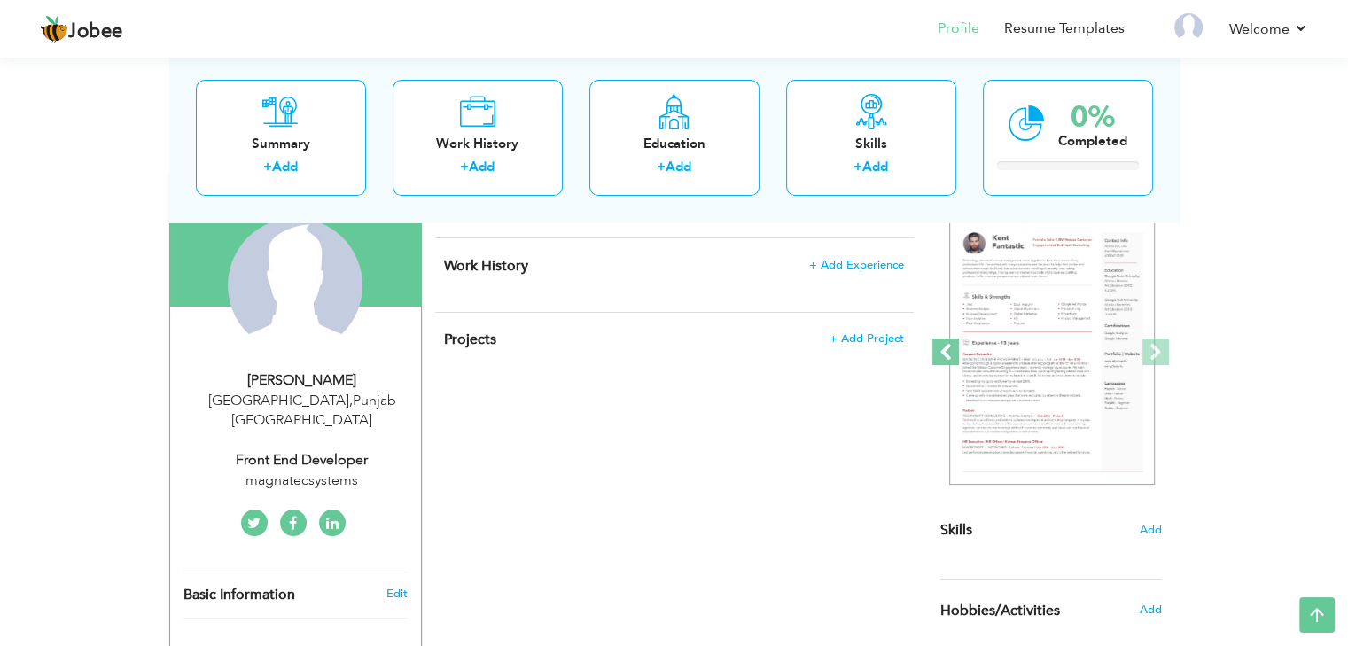
click at [949, 348] on span at bounding box center [946, 352] width 27 height 27
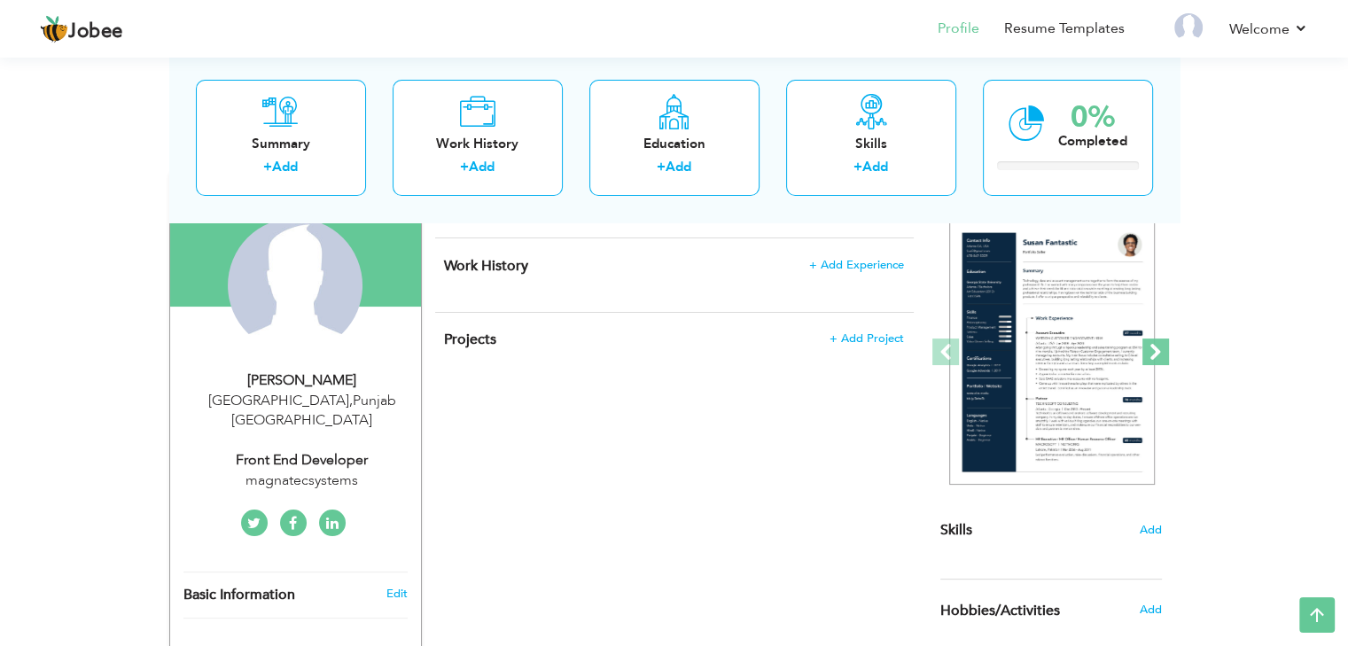
click at [1153, 353] on span at bounding box center [1156, 352] width 27 height 27
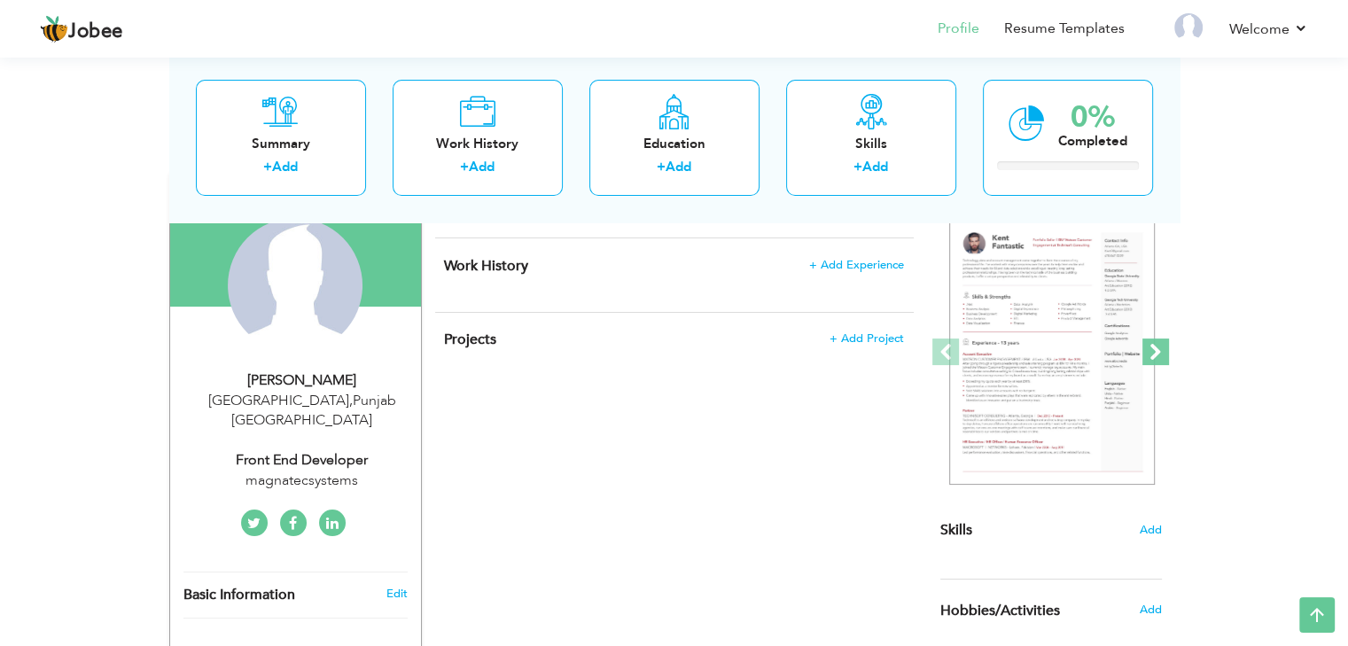
click at [1152, 355] on span at bounding box center [1156, 352] width 27 height 27
click at [1153, 355] on span at bounding box center [1156, 352] width 27 height 27
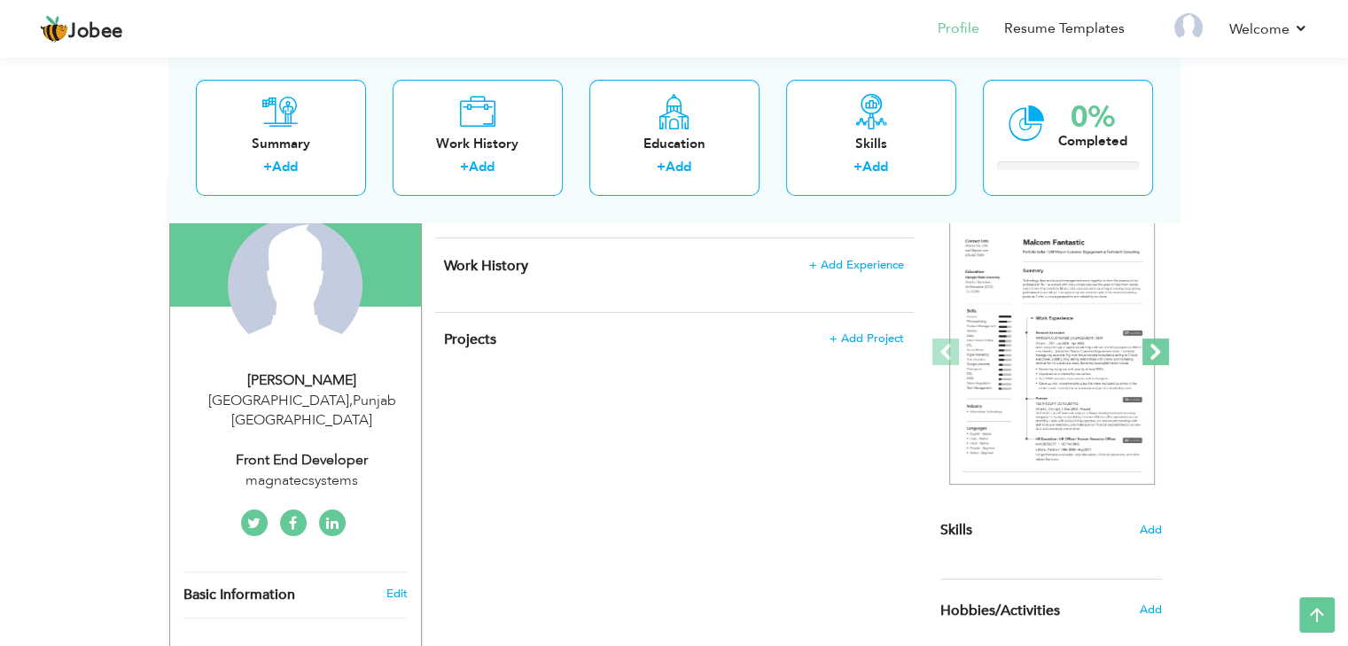
click at [1153, 355] on span at bounding box center [1156, 352] width 27 height 27
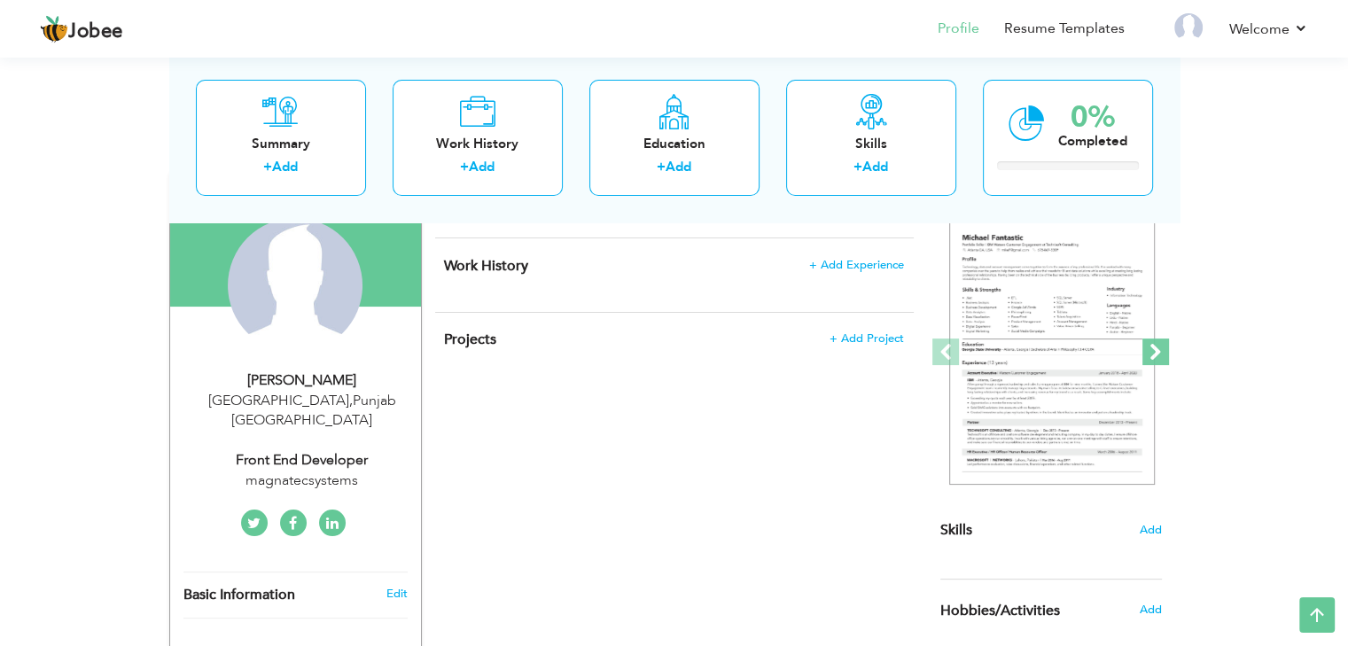
click at [1153, 355] on span at bounding box center [1156, 352] width 27 height 27
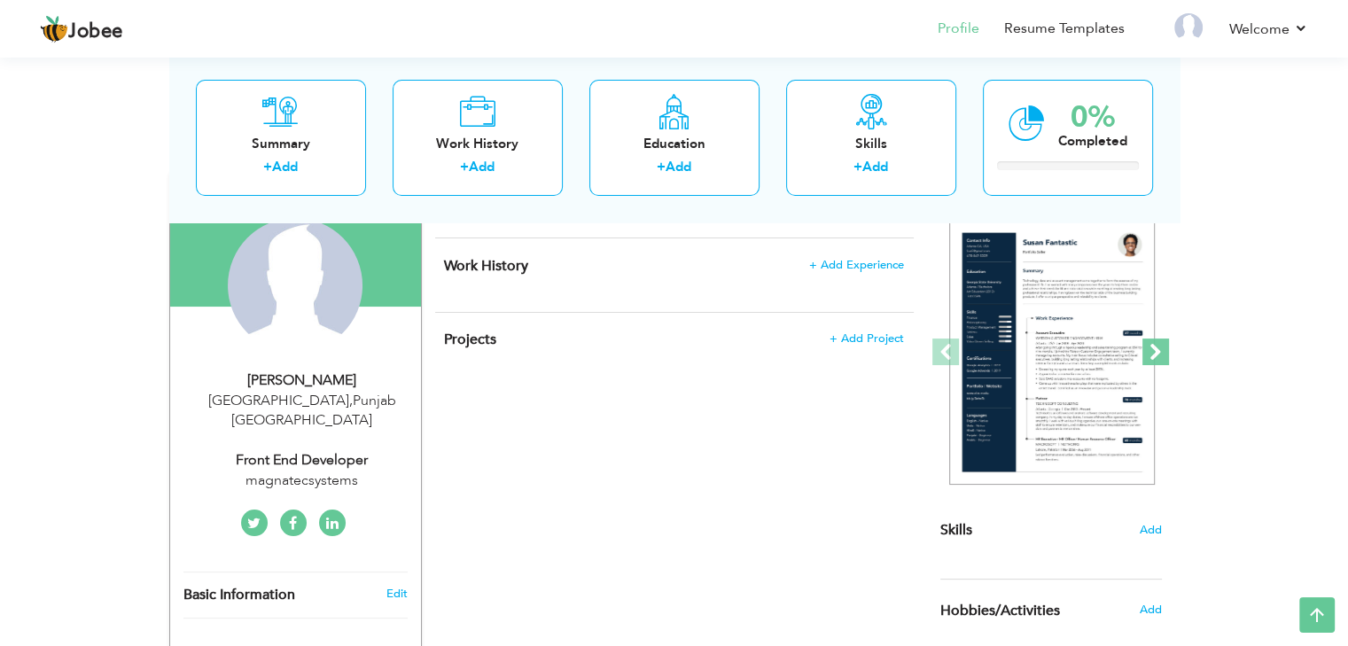
click at [1154, 355] on span at bounding box center [1156, 352] width 27 height 27
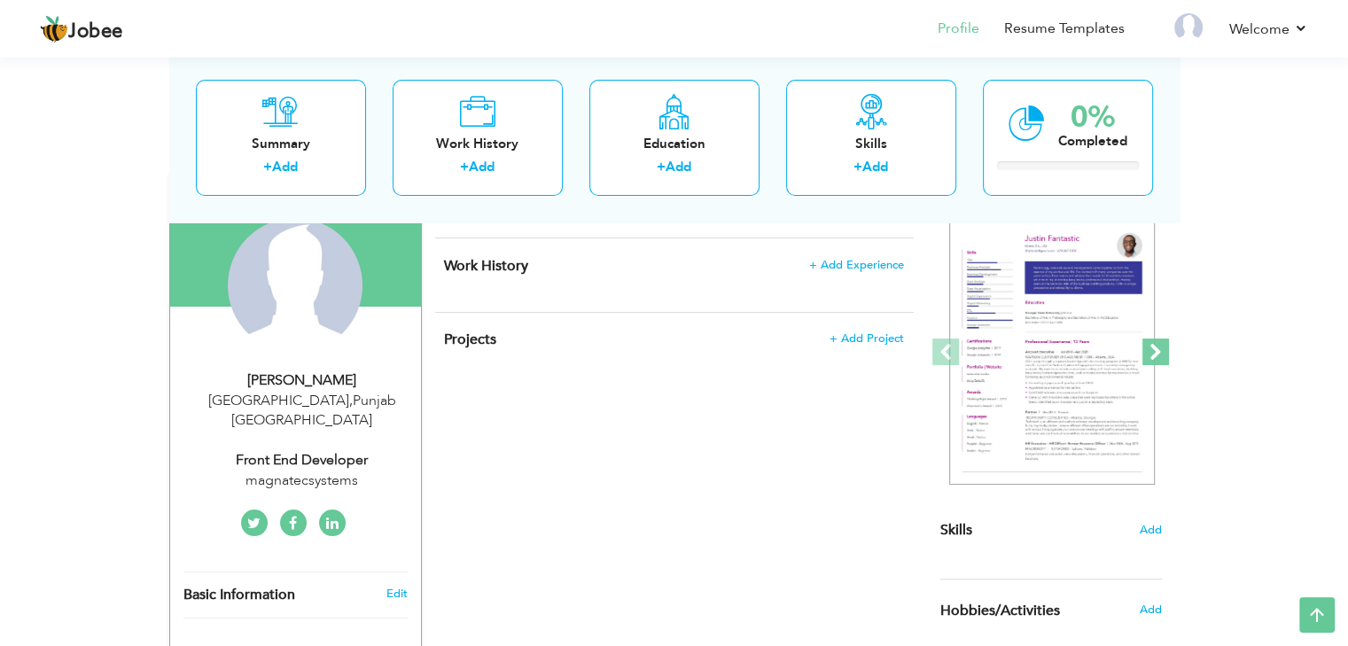
click at [1154, 355] on span at bounding box center [1156, 352] width 27 height 27
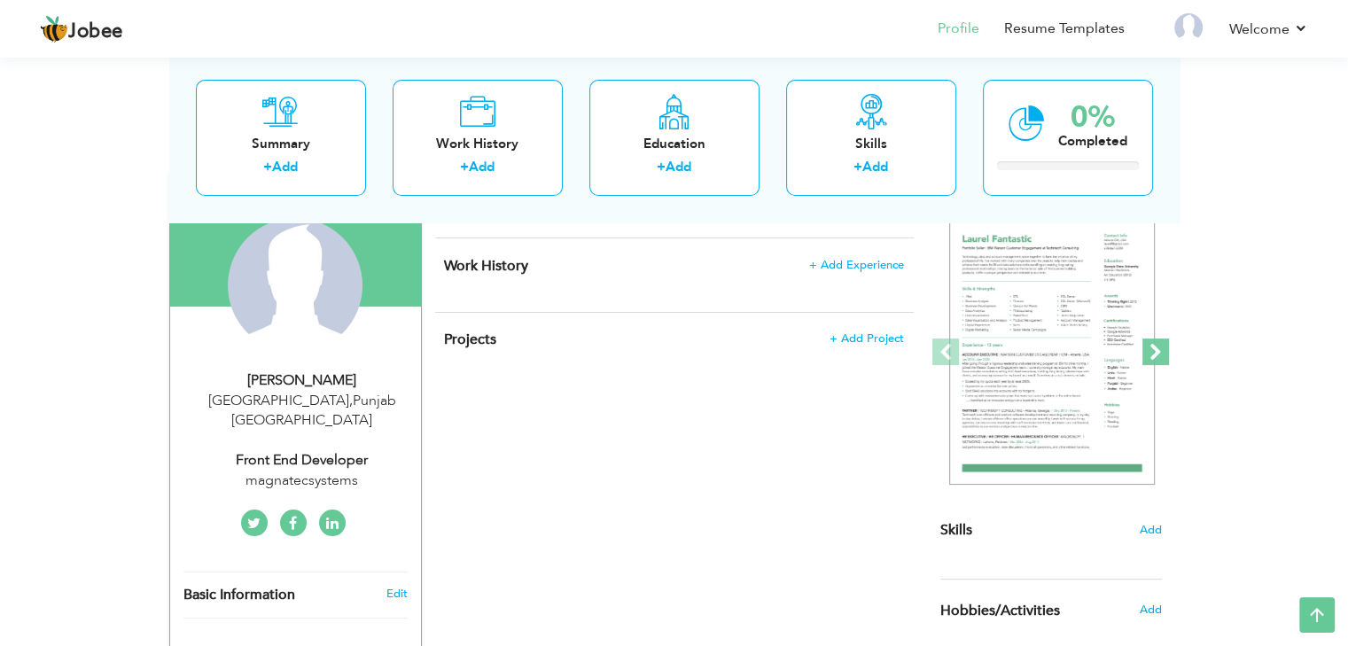
click at [1154, 355] on span at bounding box center [1156, 352] width 27 height 27
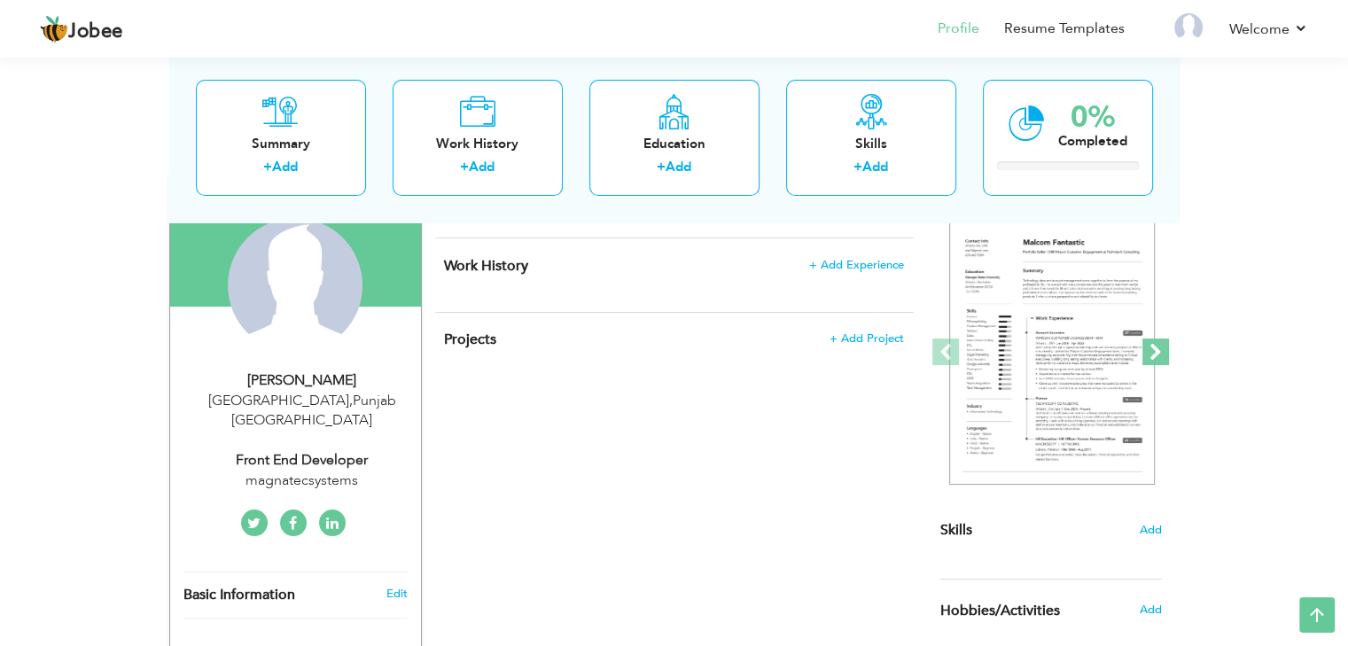
click at [1154, 355] on span at bounding box center [1156, 352] width 27 height 27
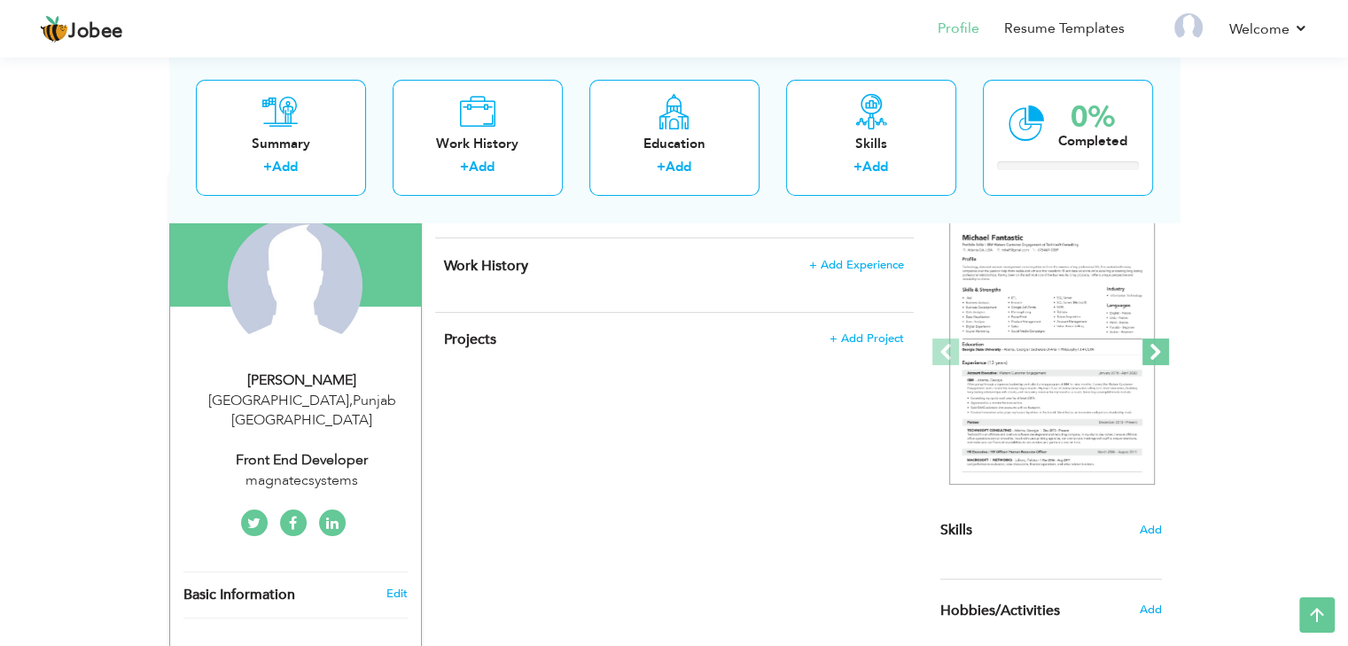
click at [1154, 355] on span at bounding box center [1156, 352] width 27 height 27
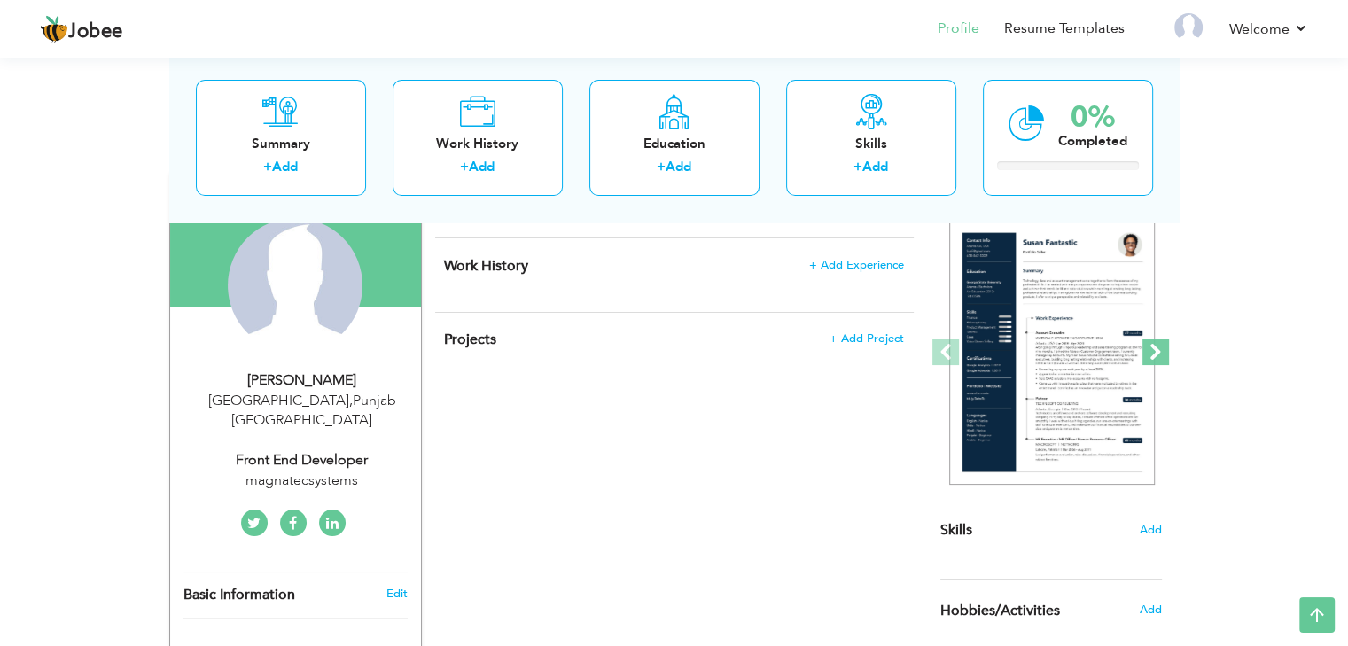
click at [1154, 355] on span at bounding box center [1156, 352] width 27 height 27
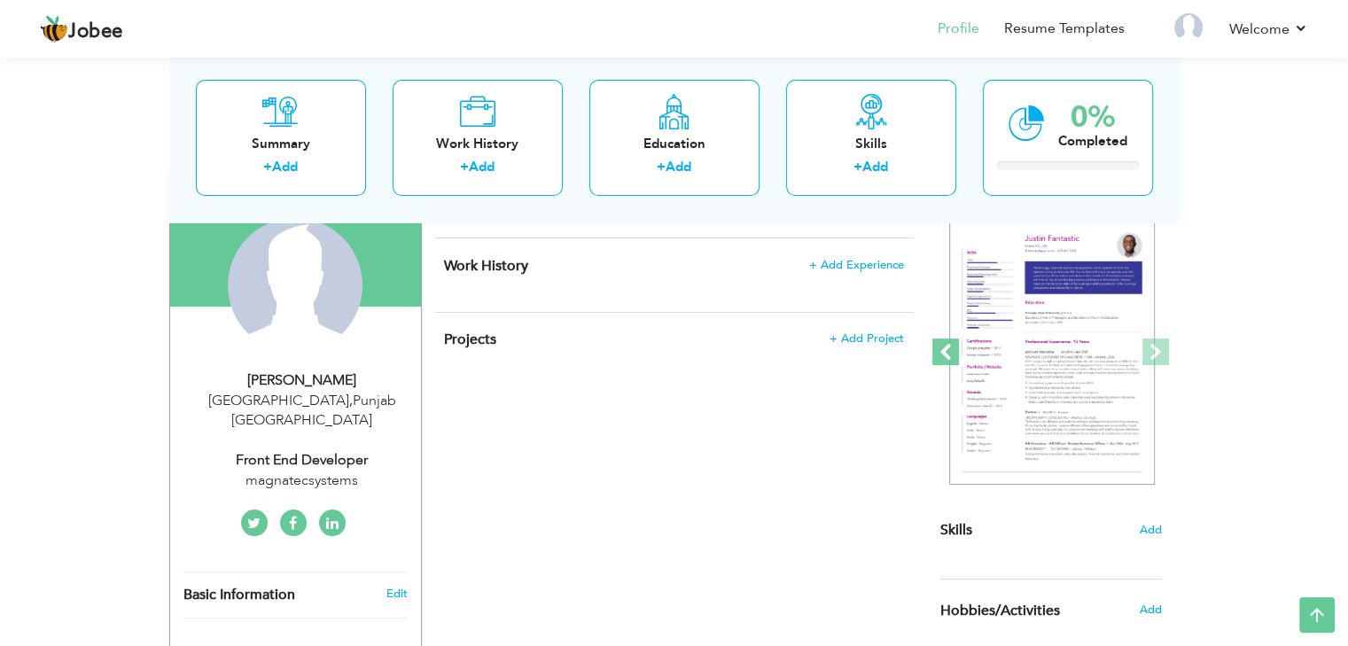
click at [949, 353] on span at bounding box center [946, 352] width 27 height 27
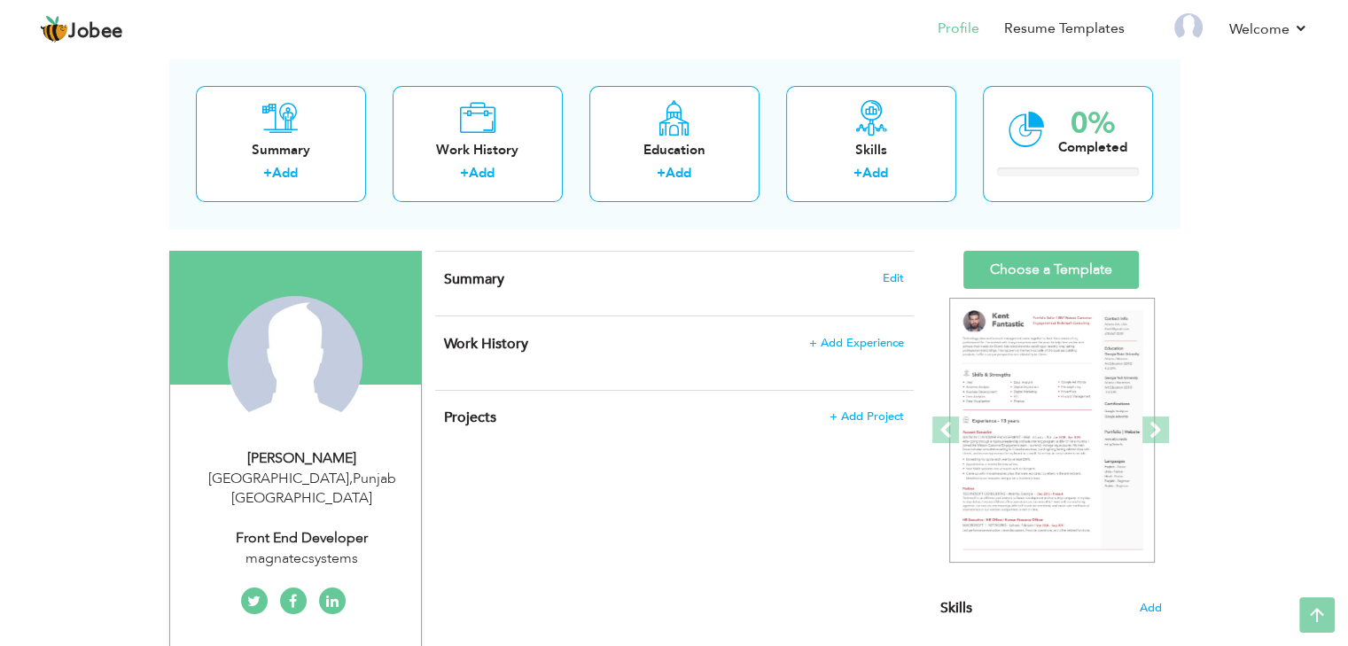
scroll to position [73, 0]
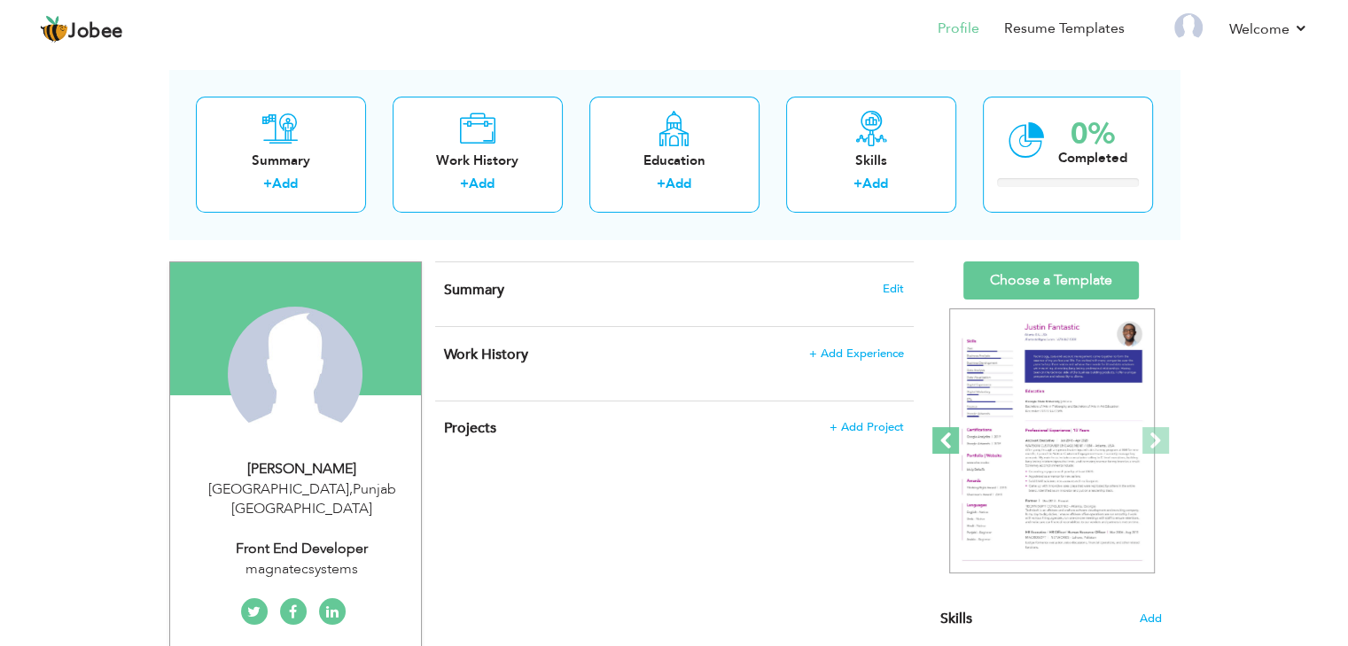
drag, startPoint x: 946, startPoint y: 440, endPoint x: 951, endPoint y: 431, distance: 10.3
click at [947, 440] on span at bounding box center [946, 440] width 27 height 27
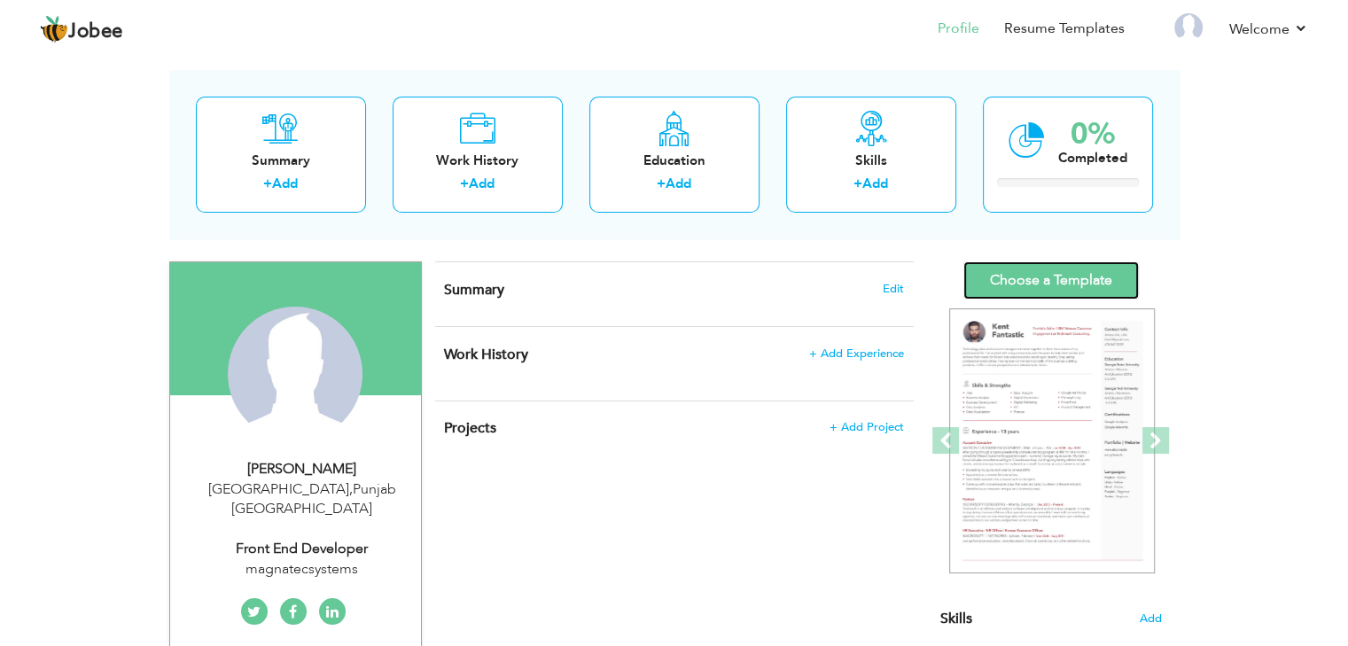
click at [1074, 276] on link "Choose a Template" at bounding box center [1052, 281] width 176 height 38
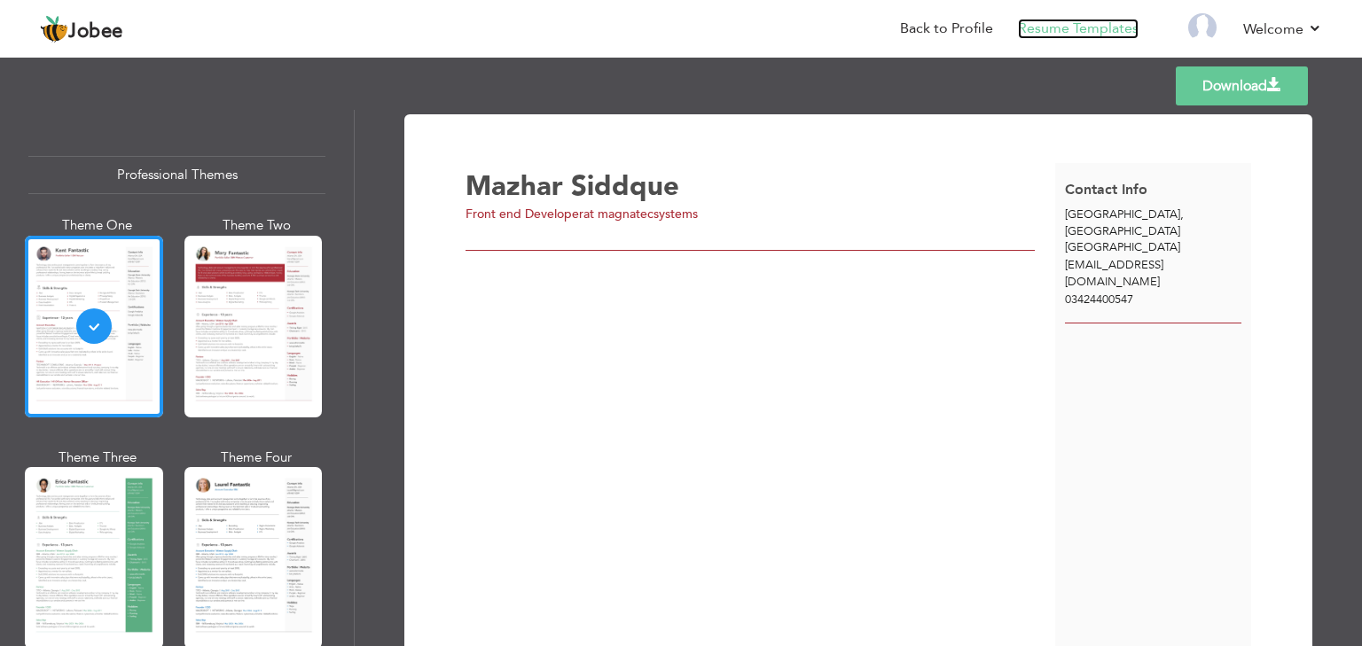
click at [1089, 27] on link "Resume Templates" at bounding box center [1078, 29] width 121 height 20
click at [96, 319] on div at bounding box center [94, 327] width 138 height 182
click at [967, 357] on div "[PERSON_NAME] Front end Developer at magnatecsystems" at bounding box center [759, 405] width 589 height 485
click at [1275, 81] on span at bounding box center [1274, 85] width 14 height 14
click at [965, 20] on link "Back to Profile" at bounding box center [946, 29] width 93 height 20
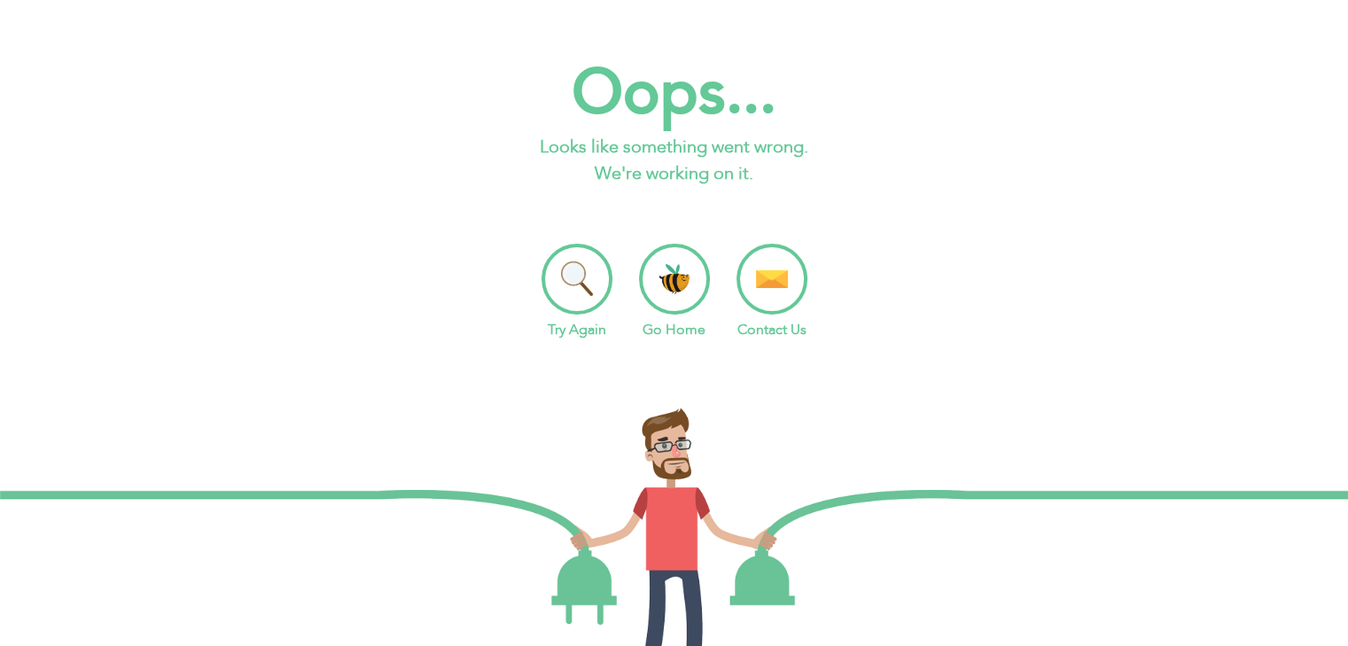
scroll to position [158, 0]
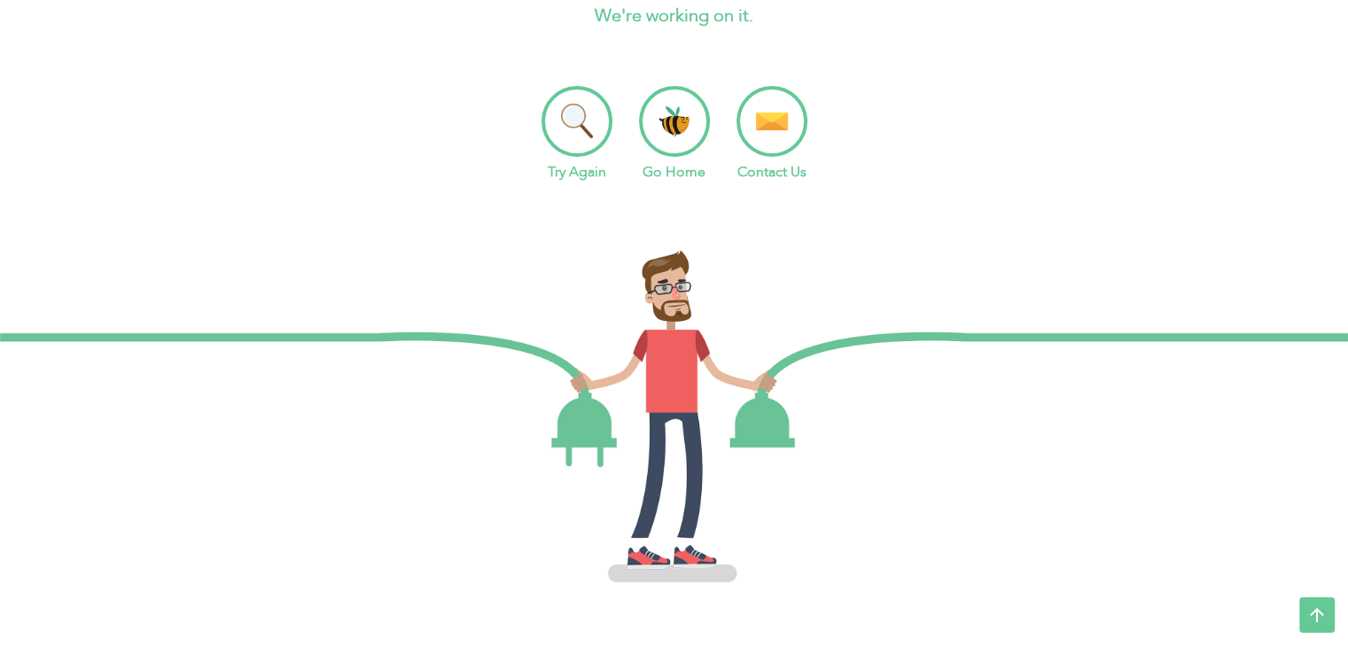
click at [668, 134] on li "Go Home" at bounding box center [674, 134] width 71 height 97
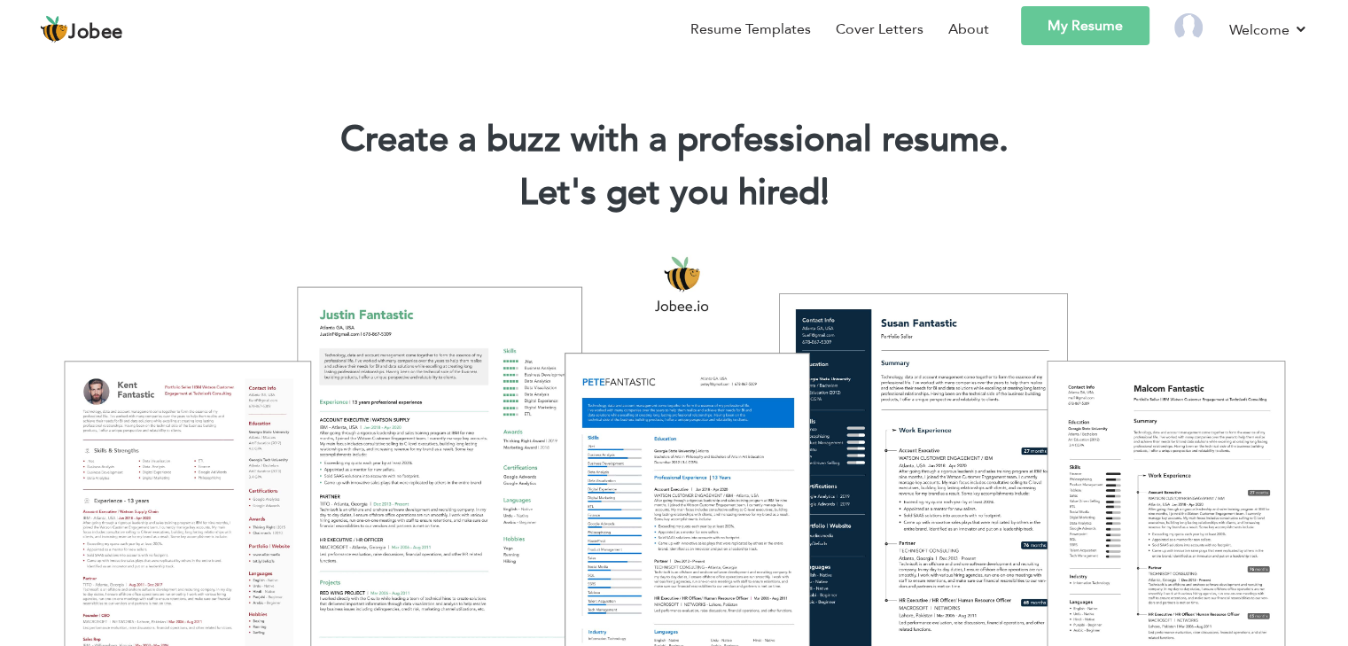
click at [1086, 30] on link "My Resume" at bounding box center [1085, 25] width 129 height 39
